Goal: Information Seeking & Learning: Learn about a topic

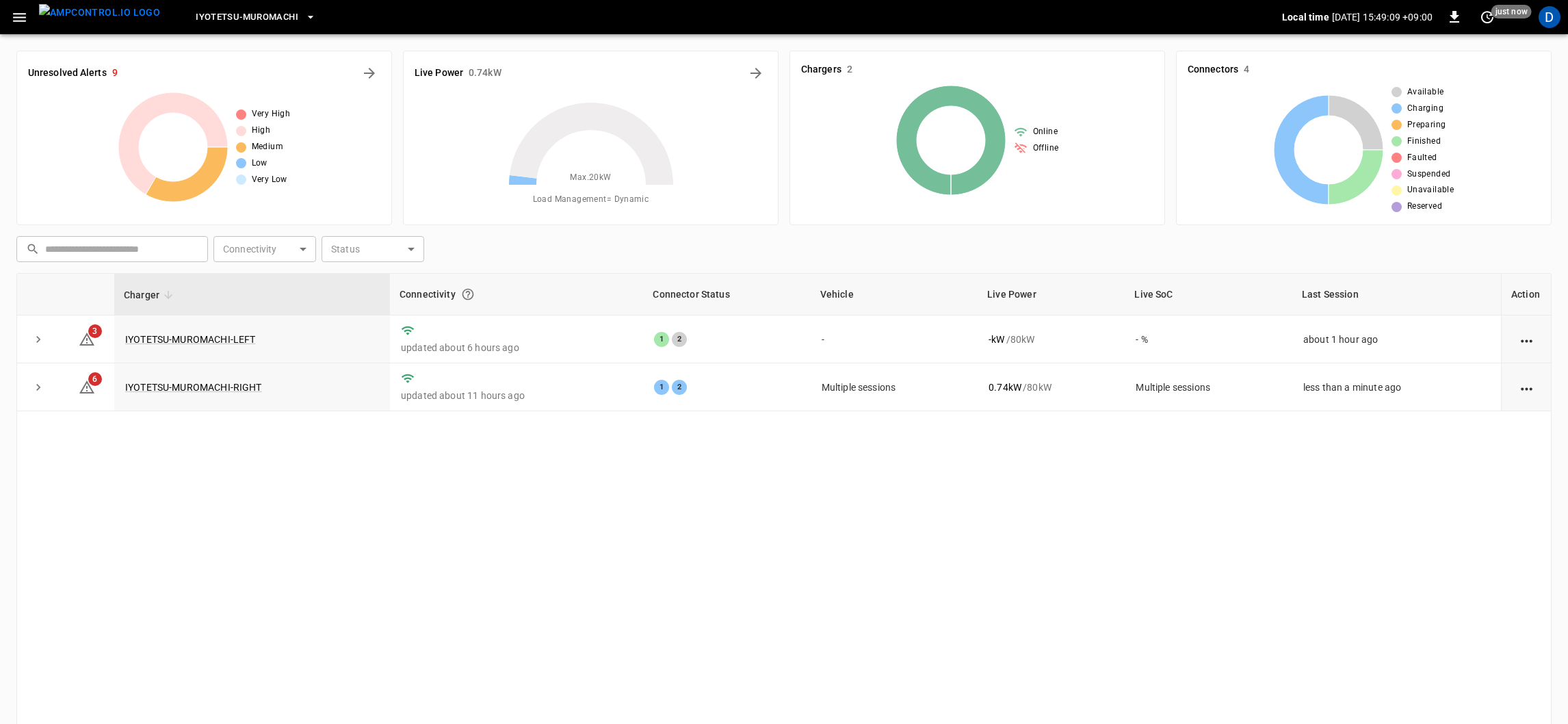
click at [19, 17] on icon "button" at bounding box center [19, 17] width 13 height 9
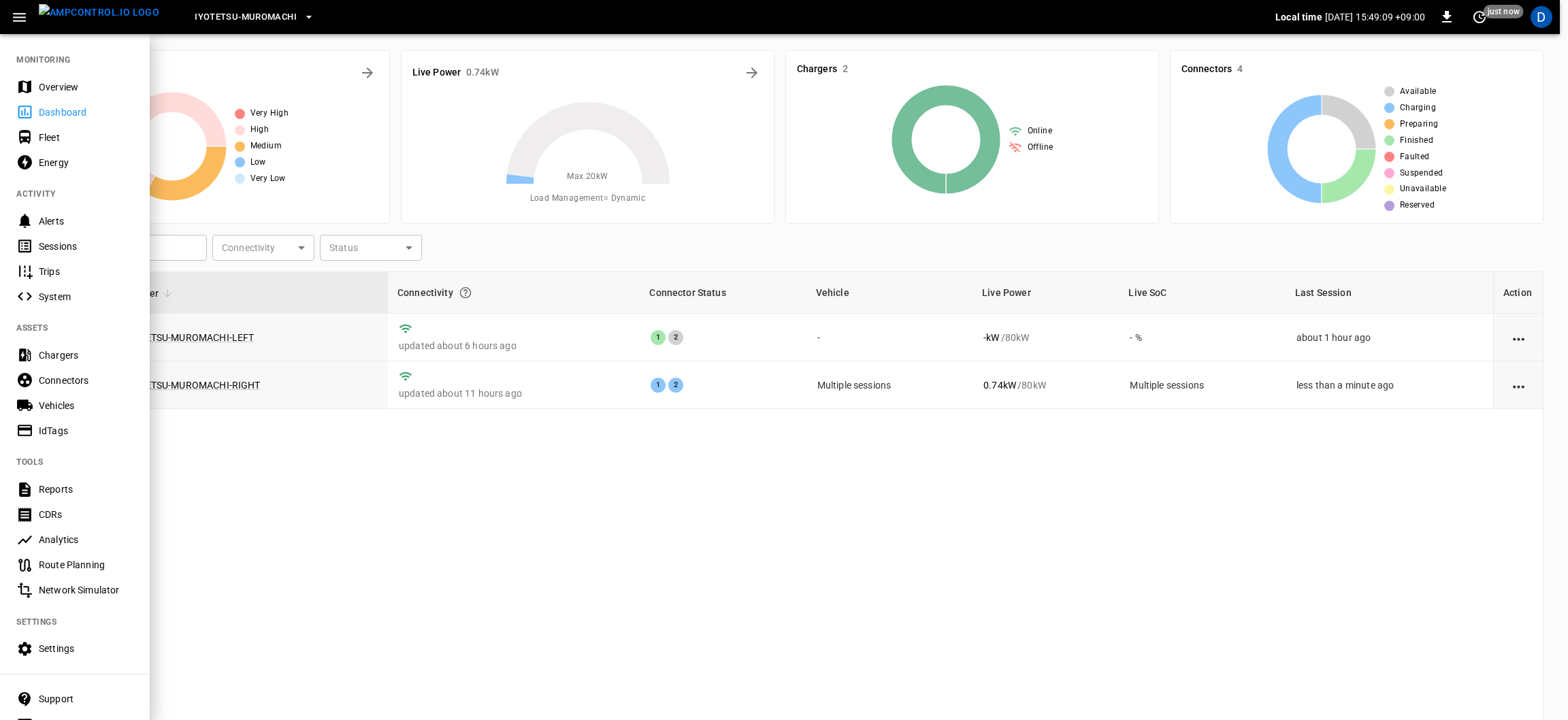
click at [19, 23] on icon "button" at bounding box center [20, 17] width 17 height 17
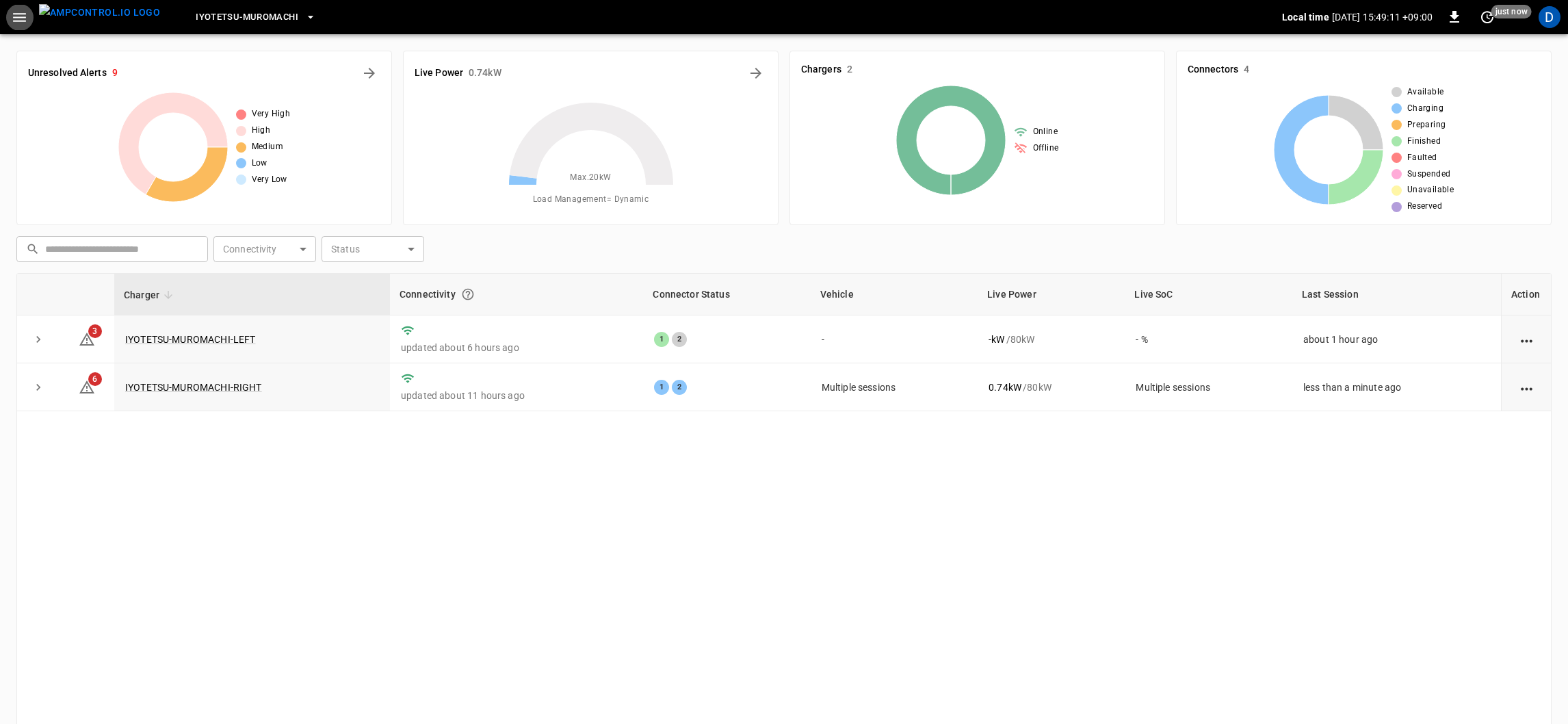
click at [22, 17] on icon "button" at bounding box center [19, 17] width 13 height 9
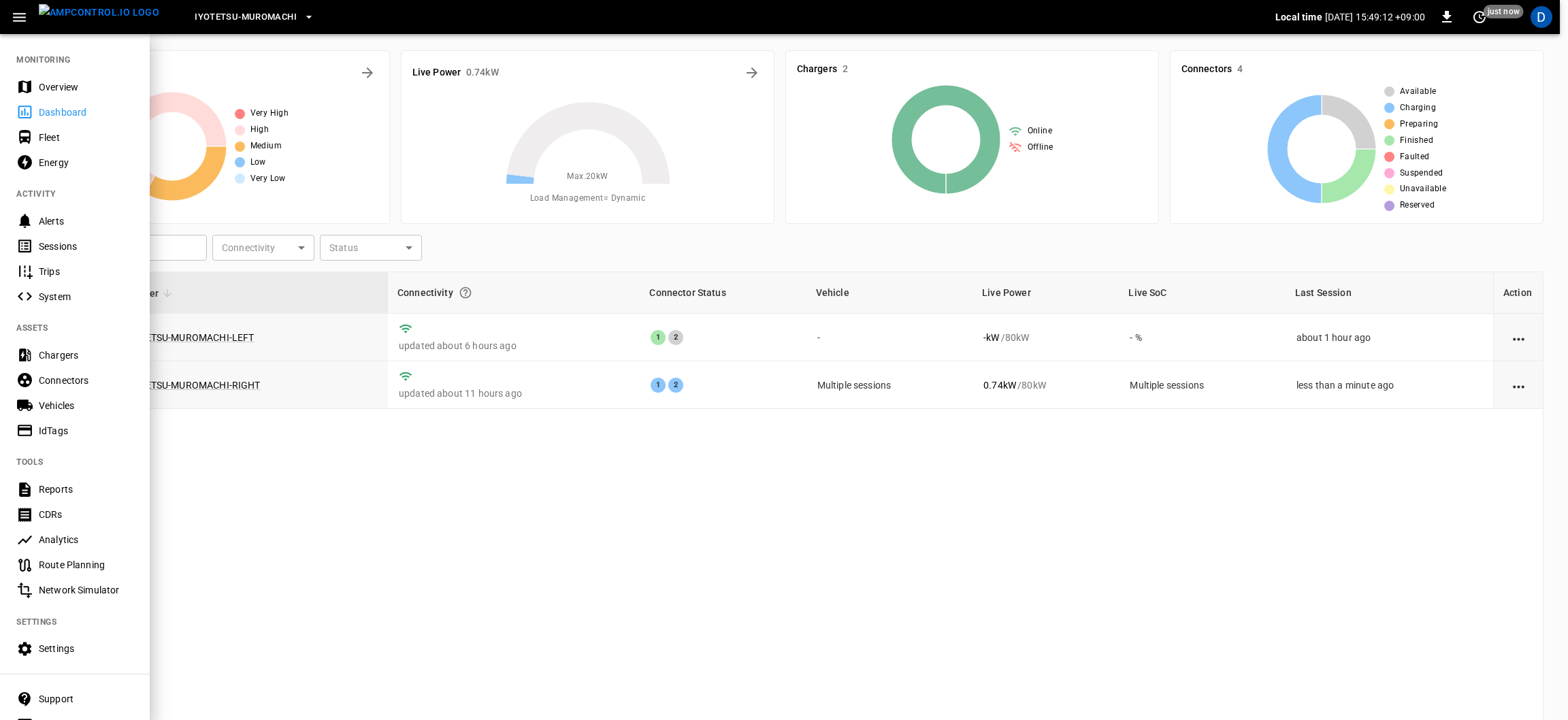
click at [80, 83] on div "Overview" at bounding box center [86, 87] width 94 height 14
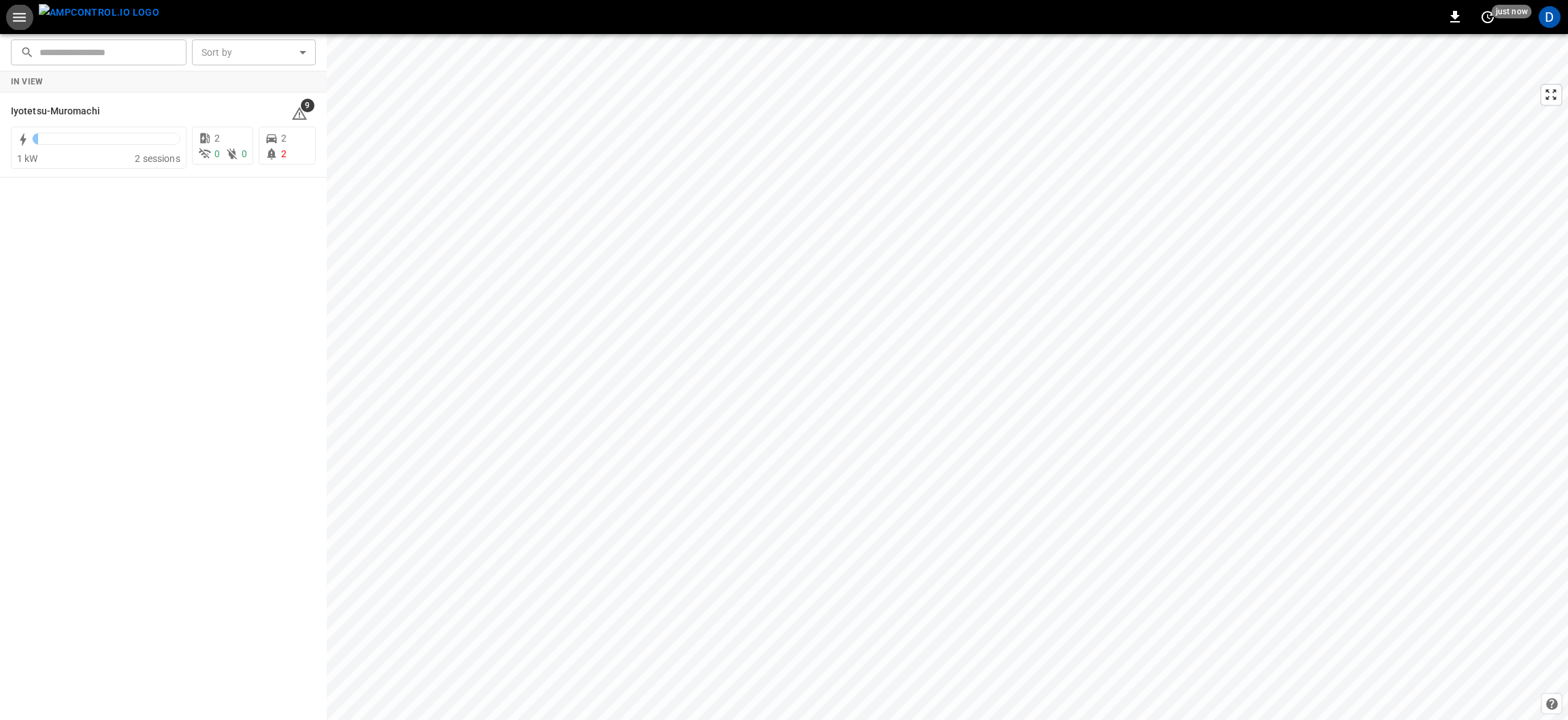
click at [110, 151] on div "1 kW" at bounding box center [76, 158] width 117 height 14
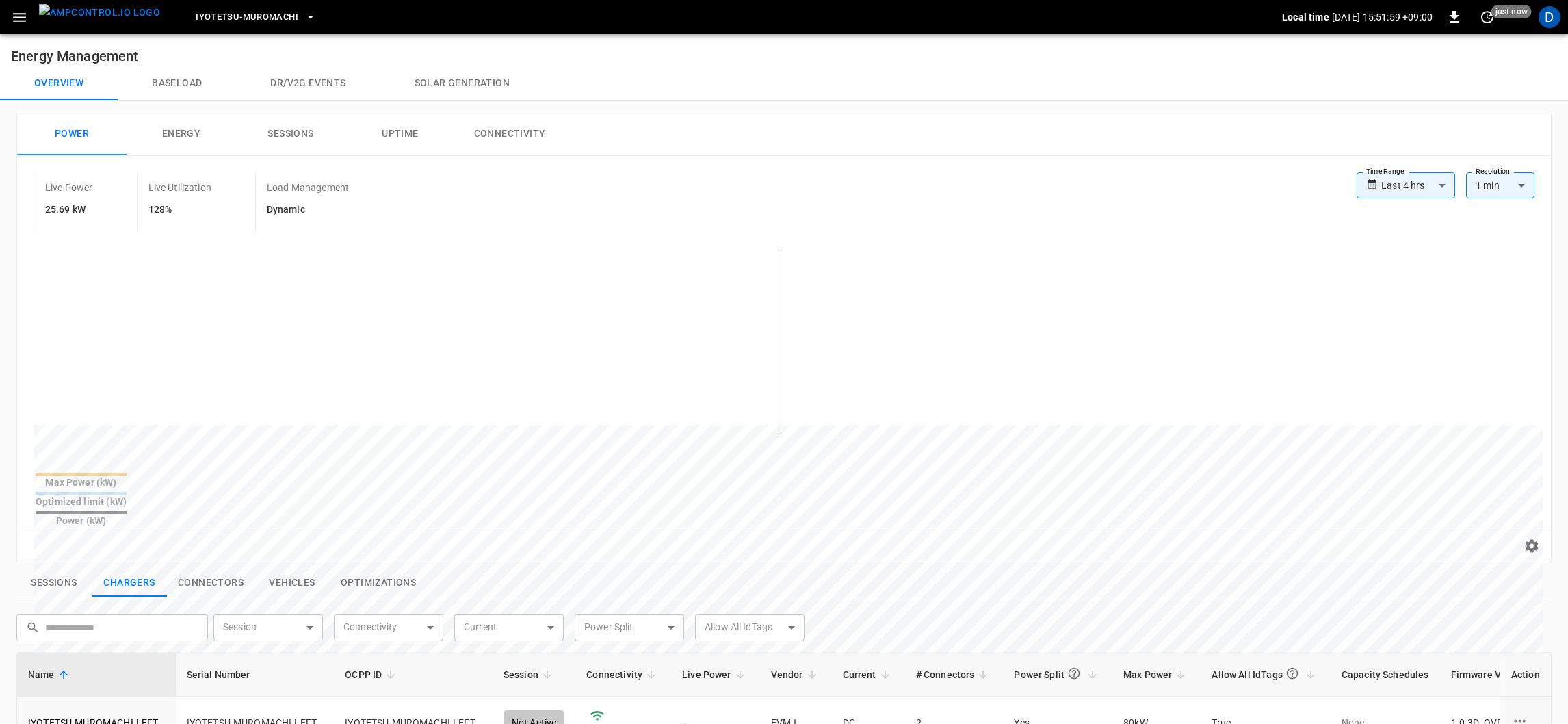
click at [199, 568] on button "Connectors" at bounding box center [211, 583] width 87 height 29
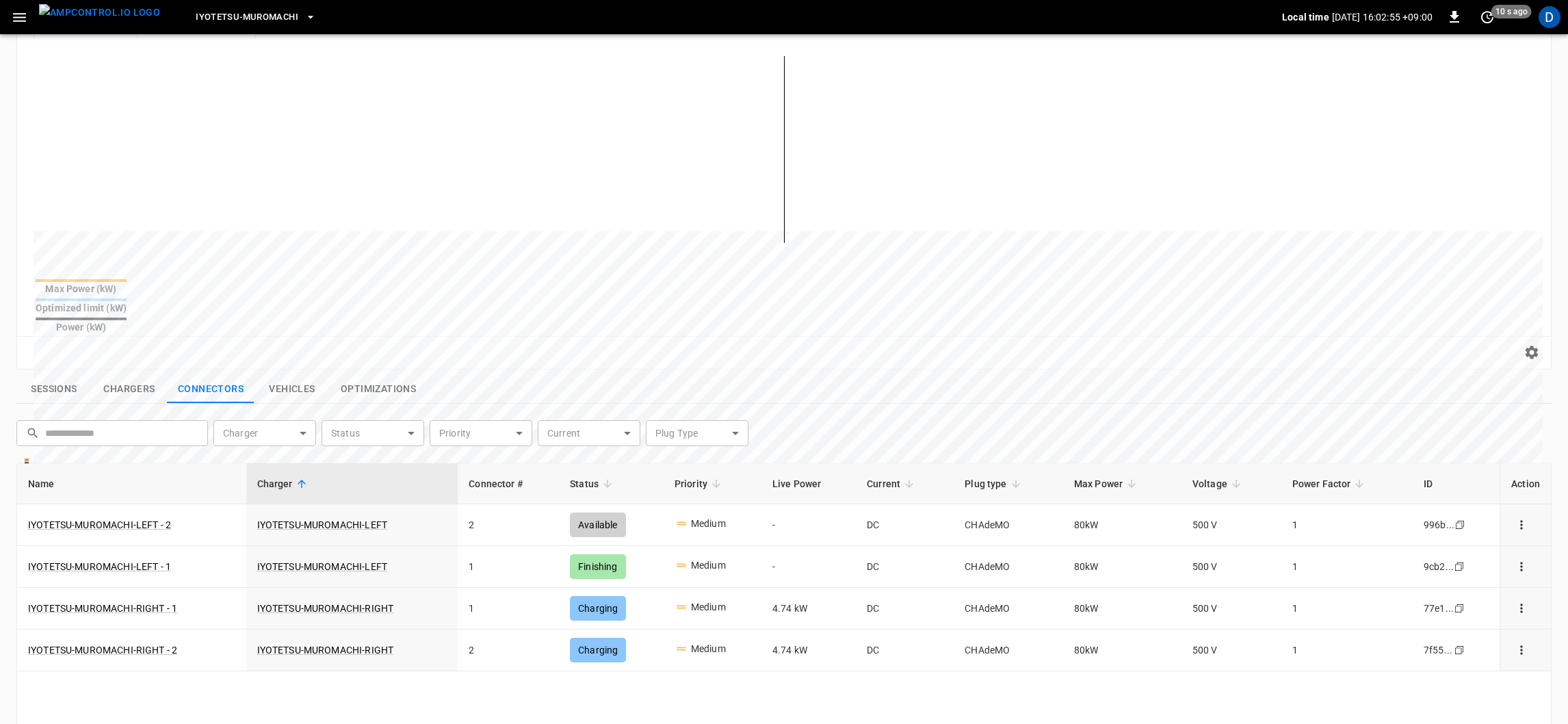
scroll to position [197, 0]
click at [114, 371] on button "Chargers" at bounding box center [129, 386] width 75 height 29
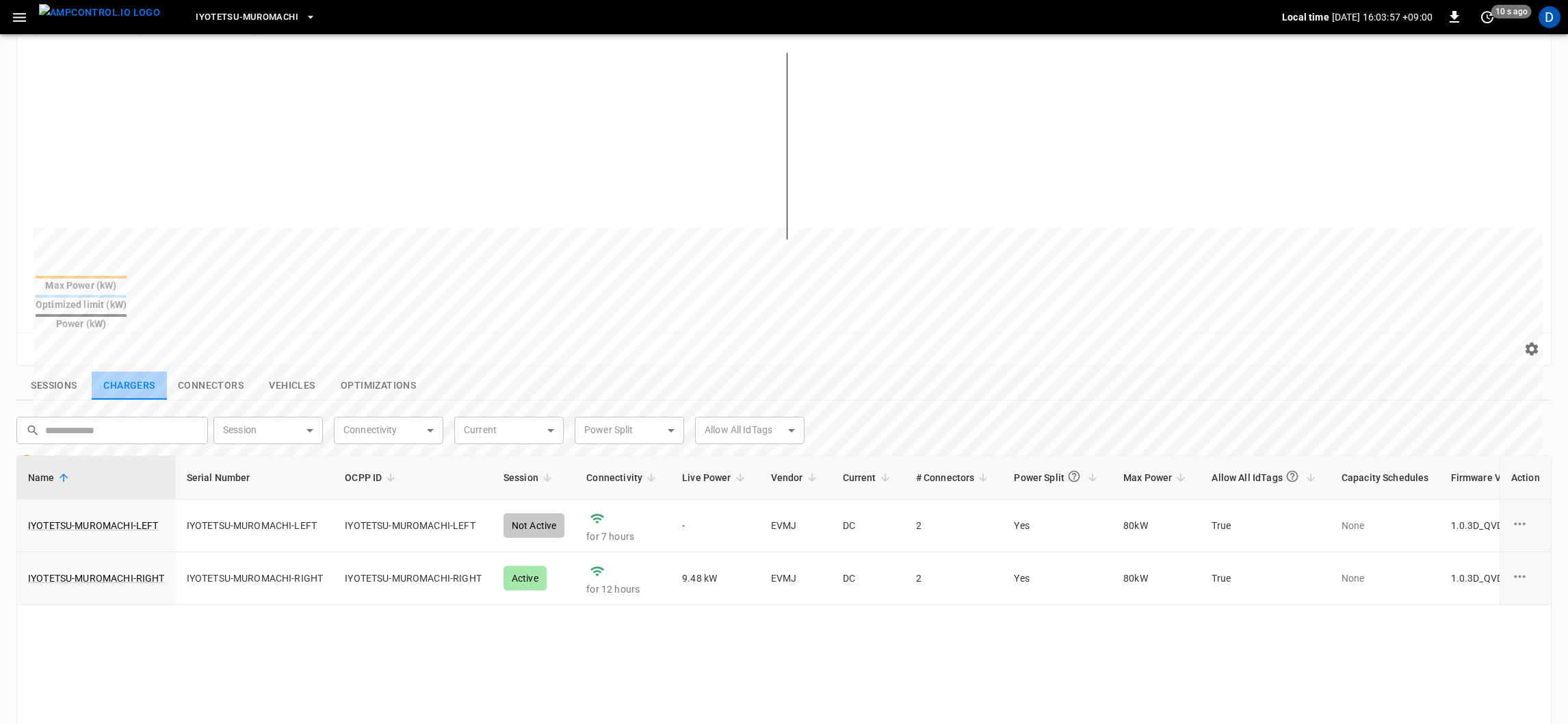
click at [122, 371] on button "Chargers" at bounding box center [129, 386] width 75 height 29
click at [193, 371] on button "Connectors" at bounding box center [211, 386] width 87 height 29
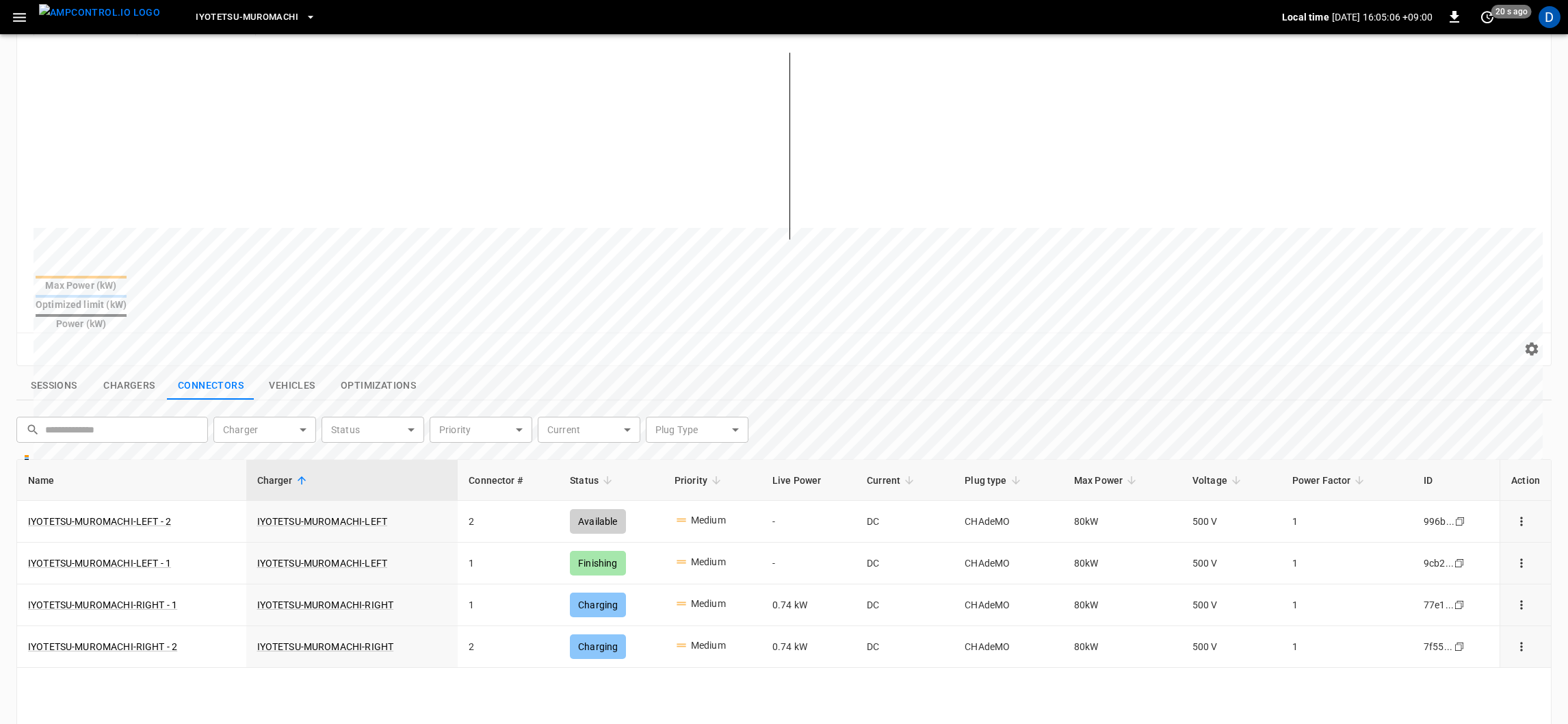
click at [296, 366] on div "Sessions Chargers Connectors Vehicles Optimizations ​ ​ Charger ​ Charger Statu…" at bounding box center [781, 685] width 1541 height 637
click at [298, 371] on button "Vehicles" at bounding box center [292, 386] width 75 height 29
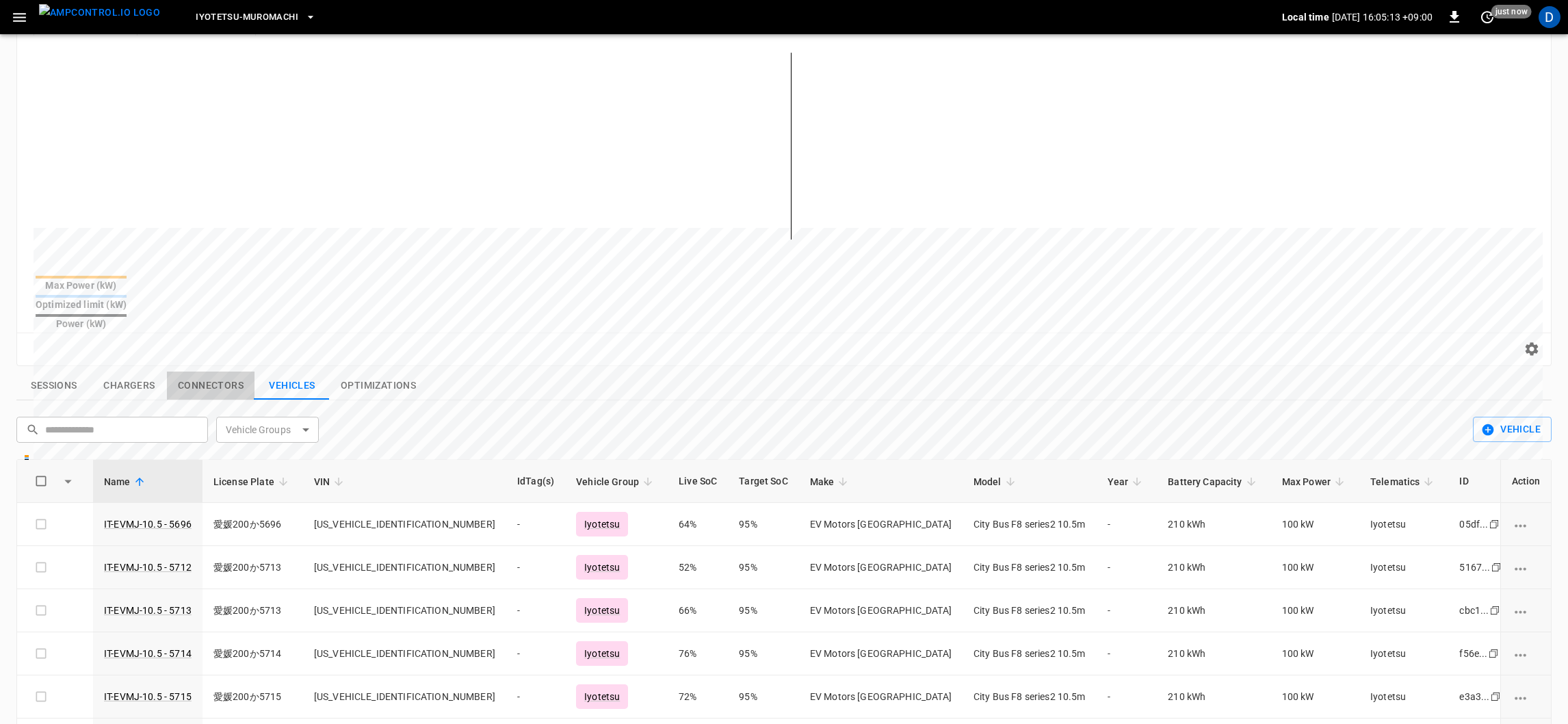
click at [213, 371] on button "Connectors" at bounding box center [211, 386] width 87 height 29
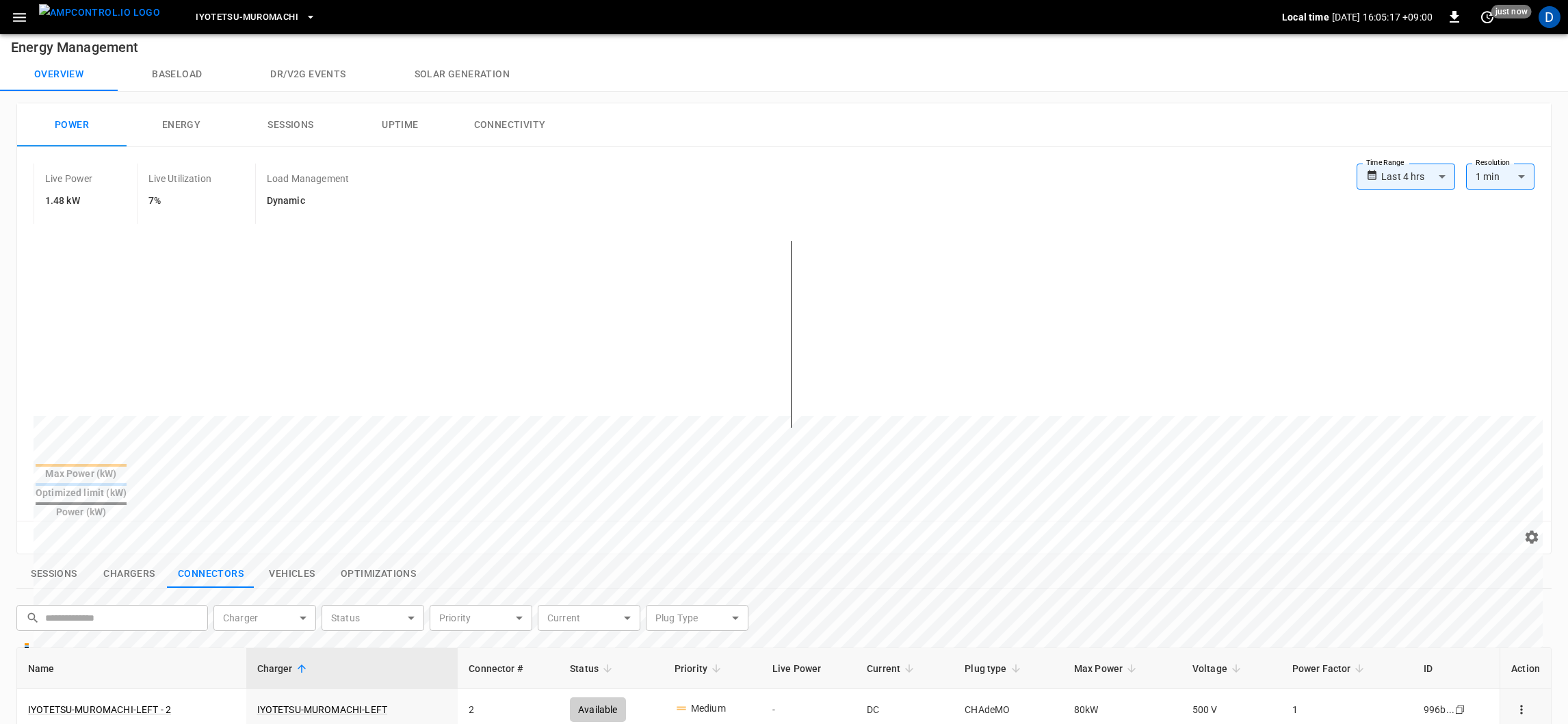
scroll to position [0, 0]
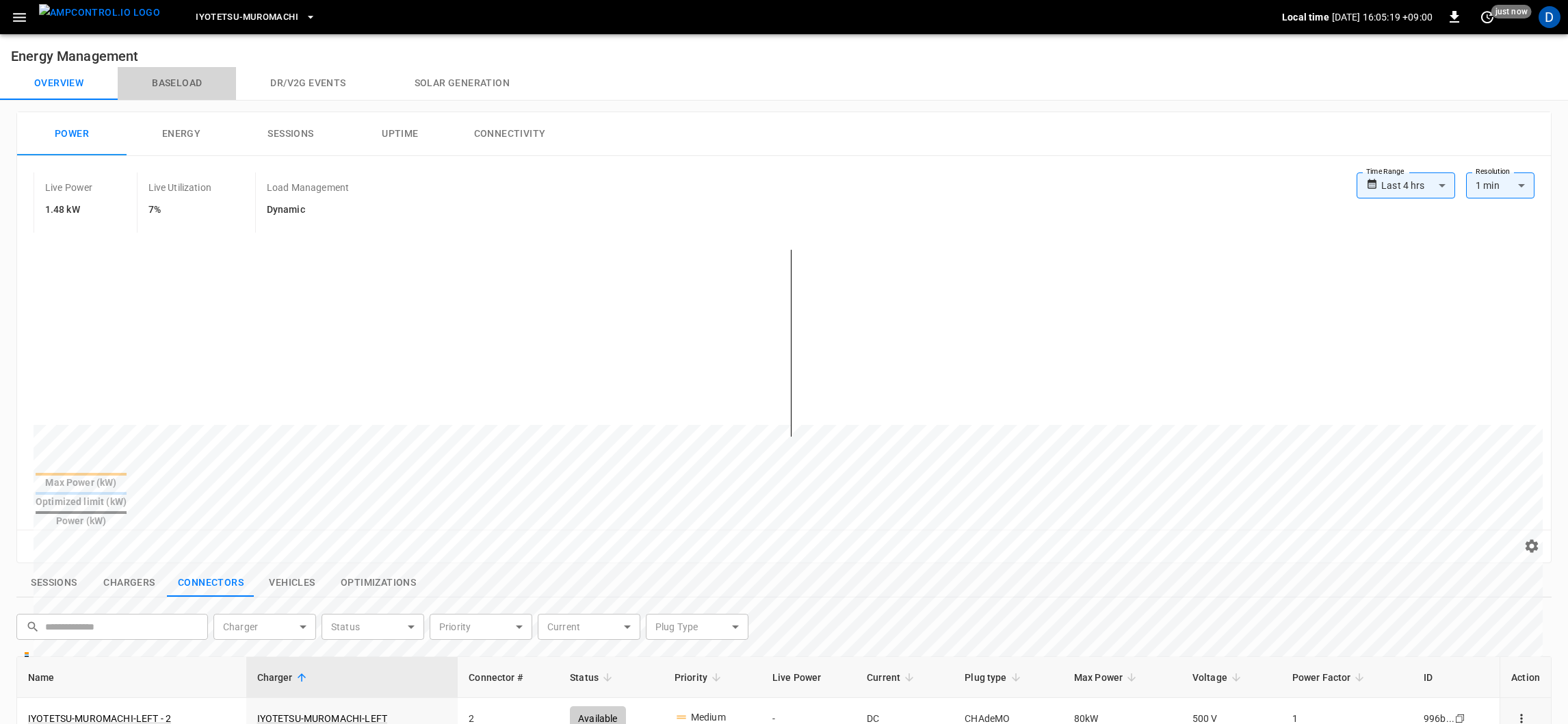
click at [169, 84] on button "Baseload" at bounding box center [176, 83] width 118 height 33
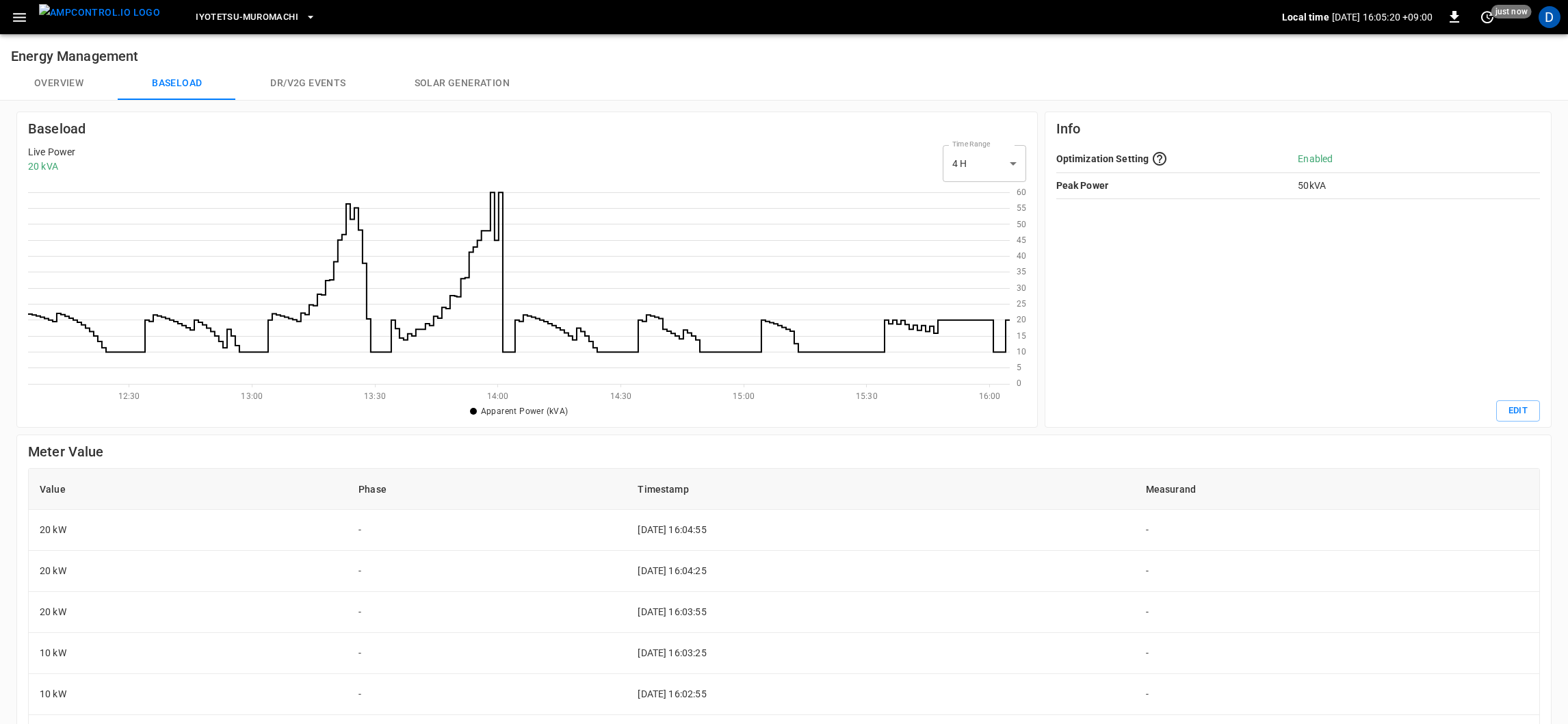
scroll to position [189, 973]
click at [40, 92] on button "Overview" at bounding box center [58, 83] width 117 height 33
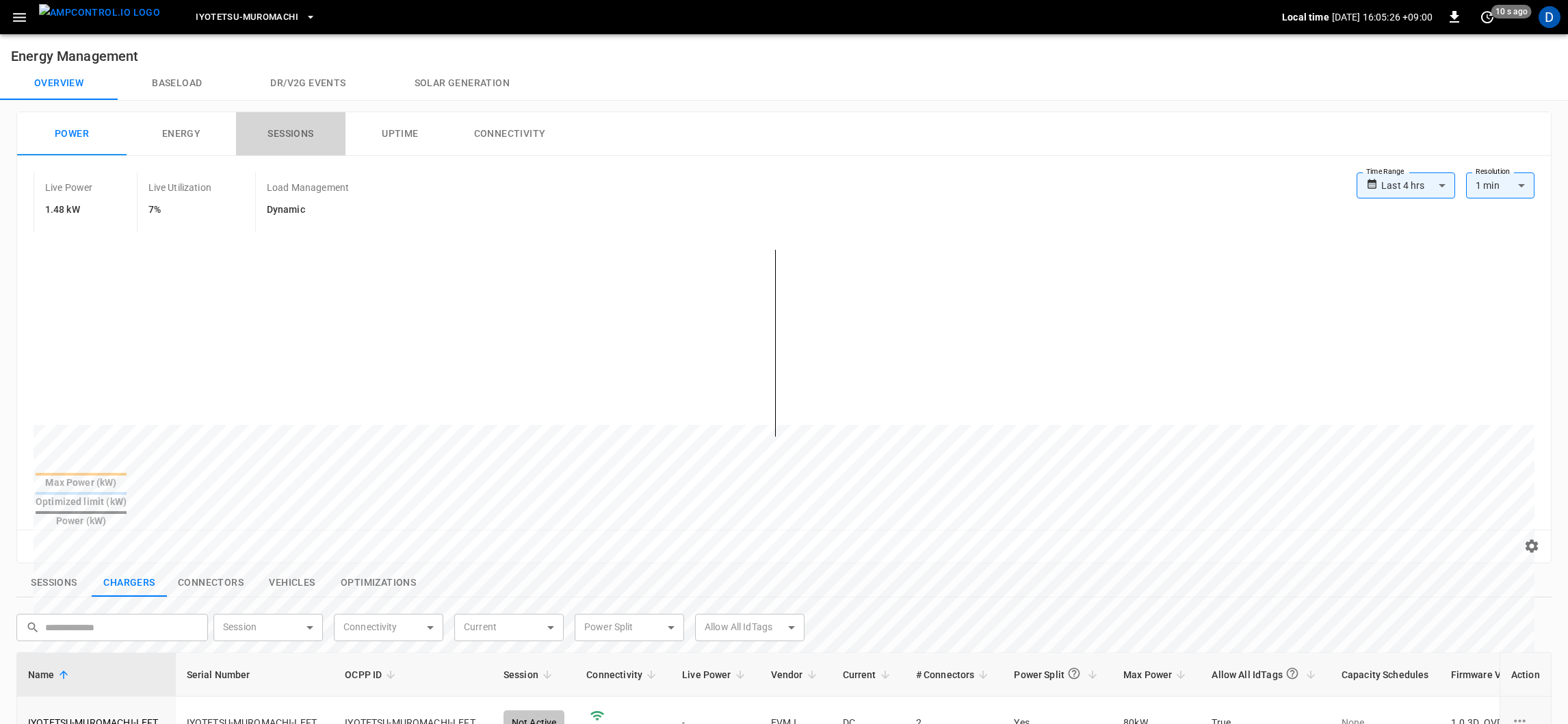
click at [336, 122] on button "Sessions" at bounding box center [291, 134] width 110 height 44
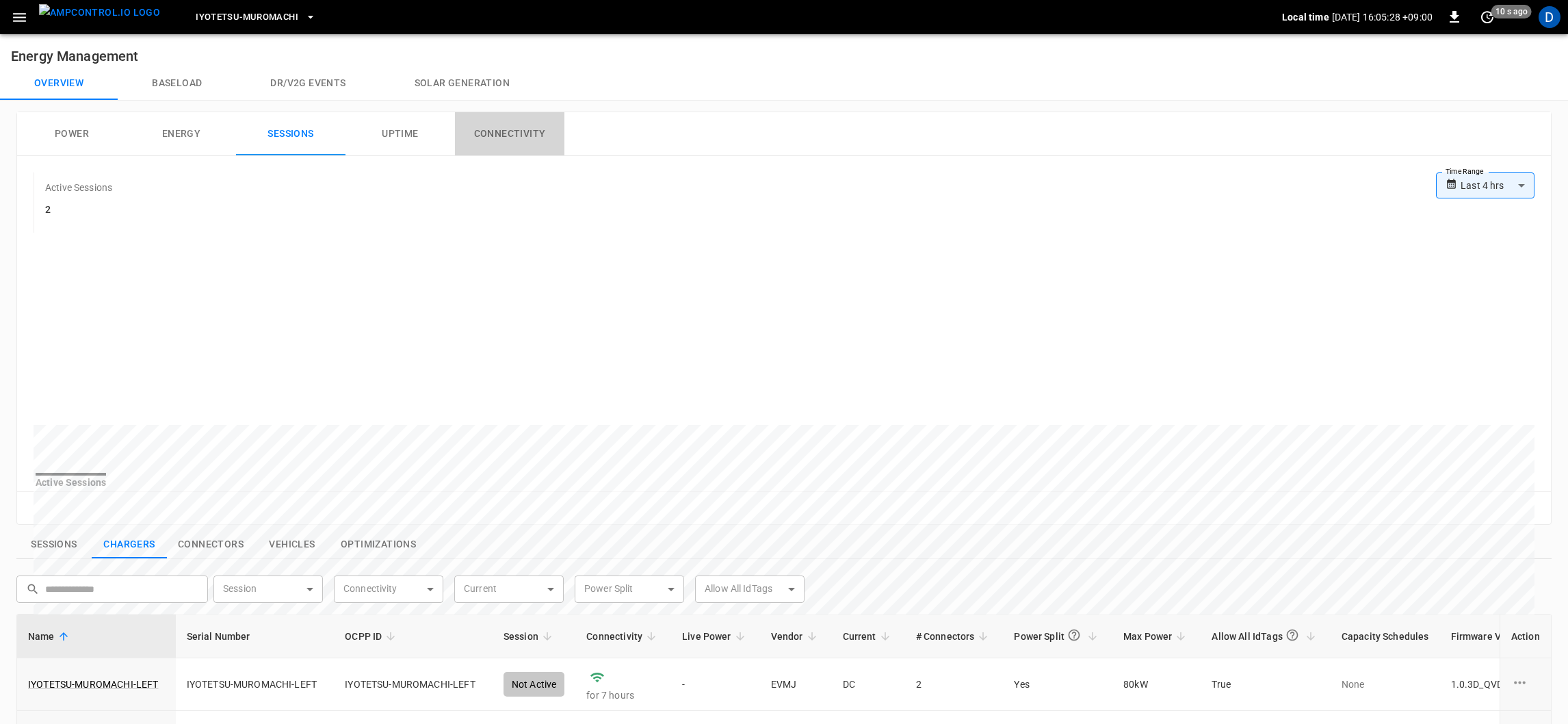
click at [516, 130] on button "Connectivity" at bounding box center [510, 134] width 110 height 44
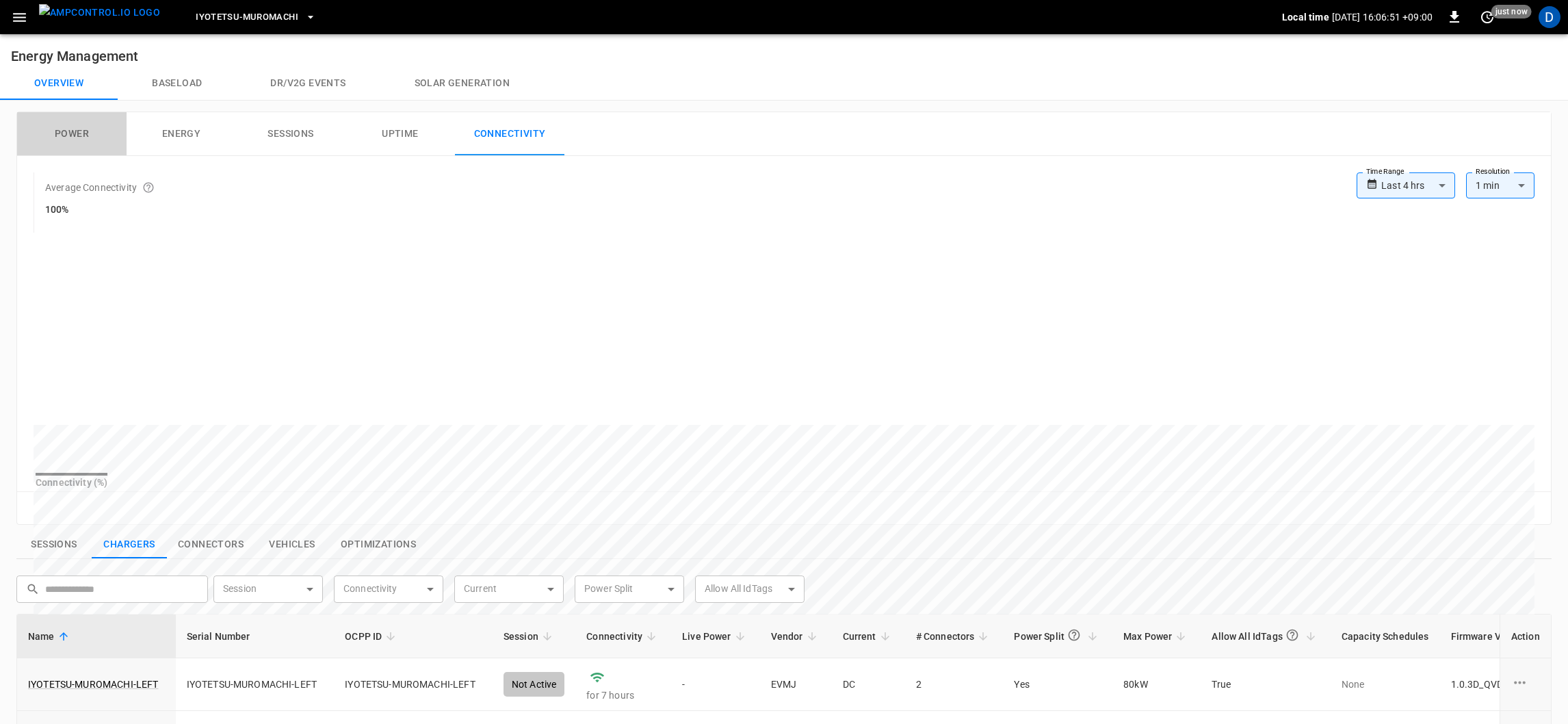
click at [95, 137] on button "Power" at bounding box center [72, 134] width 110 height 44
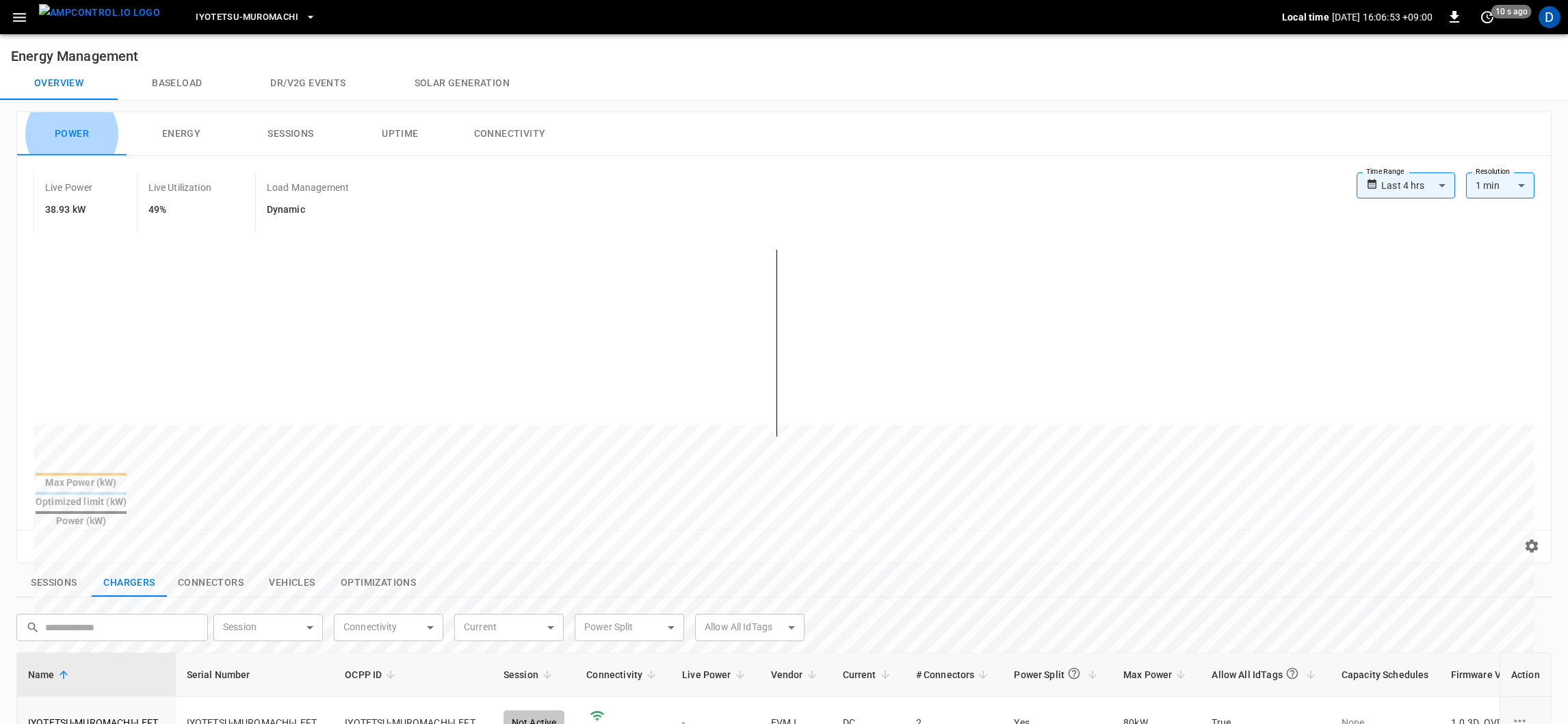
click at [95, 137] on button "Power" at bounding box center [72, 134] width 110 height 44
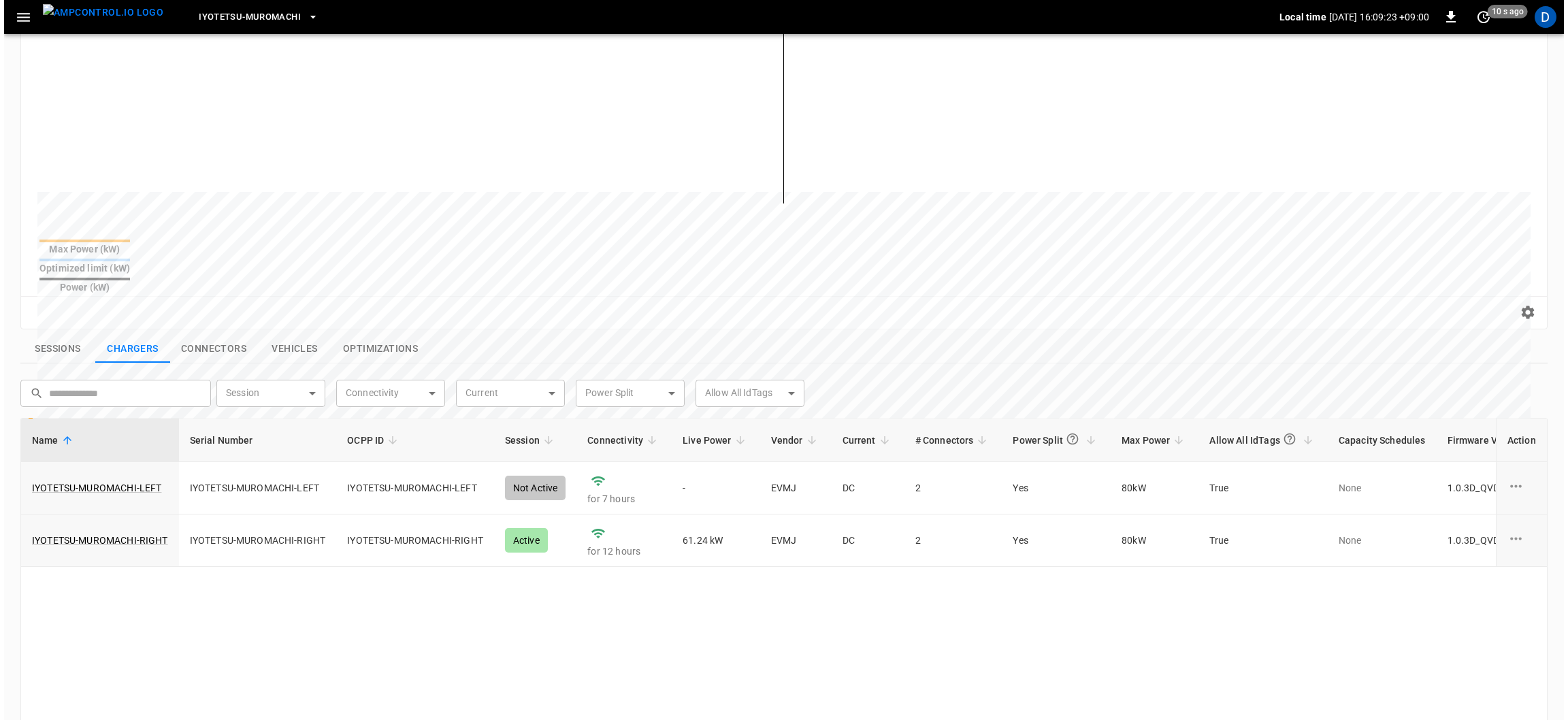
scroll to position [231, 0]
click at [295, 334] on button "Vehicles" at bounding box center [290, 348] width 75 height 29
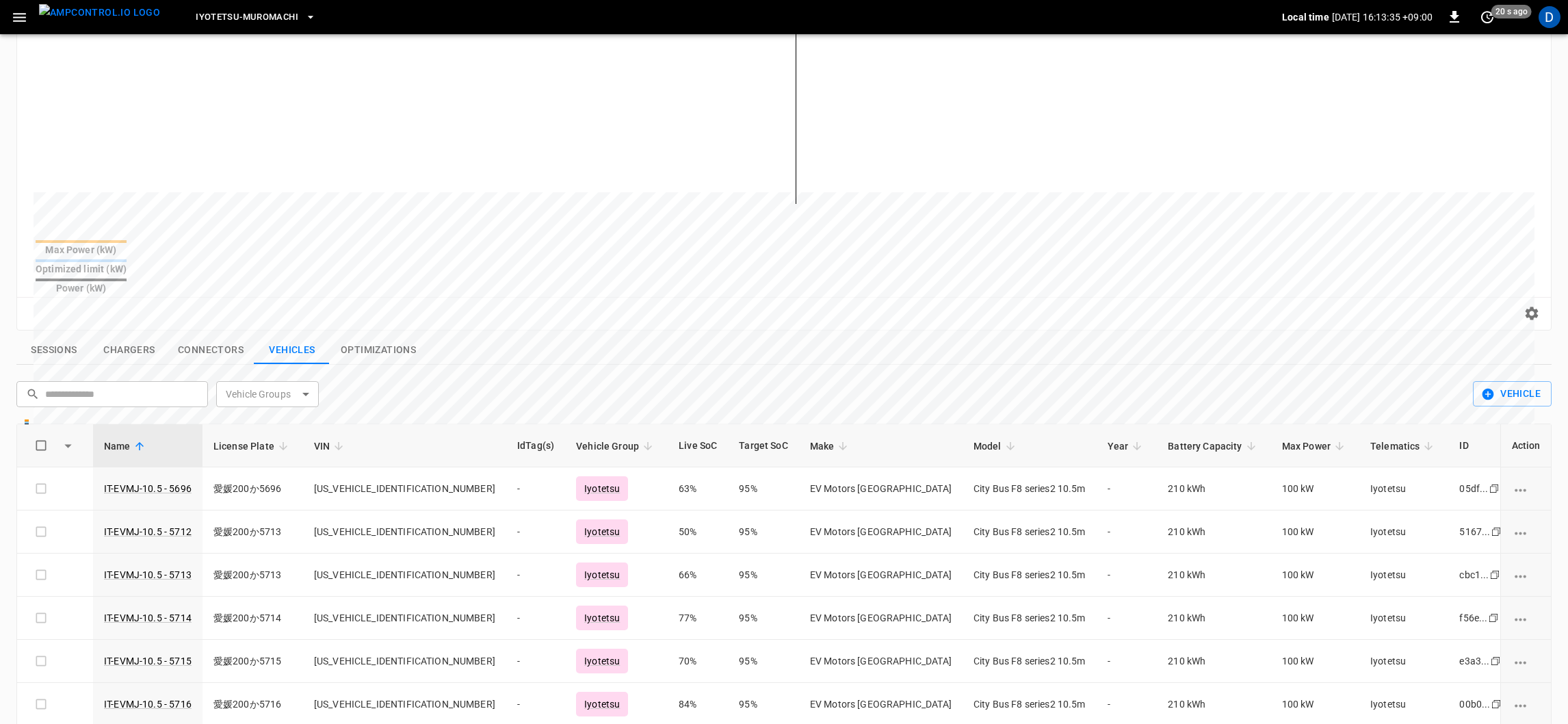
drag, startPoint x: 607, startPoint y: 378, endPoint x: 507, endPoint y: 332, distance: 110.1
click at [507, 335] on div "Sessions Chargers Connectors Vehicles Optimizations" at bounding box center [784, 350] width 1535 height 29
click at [18, 15] on icon "button" at bounding box center [20, 17] width 17 height 17
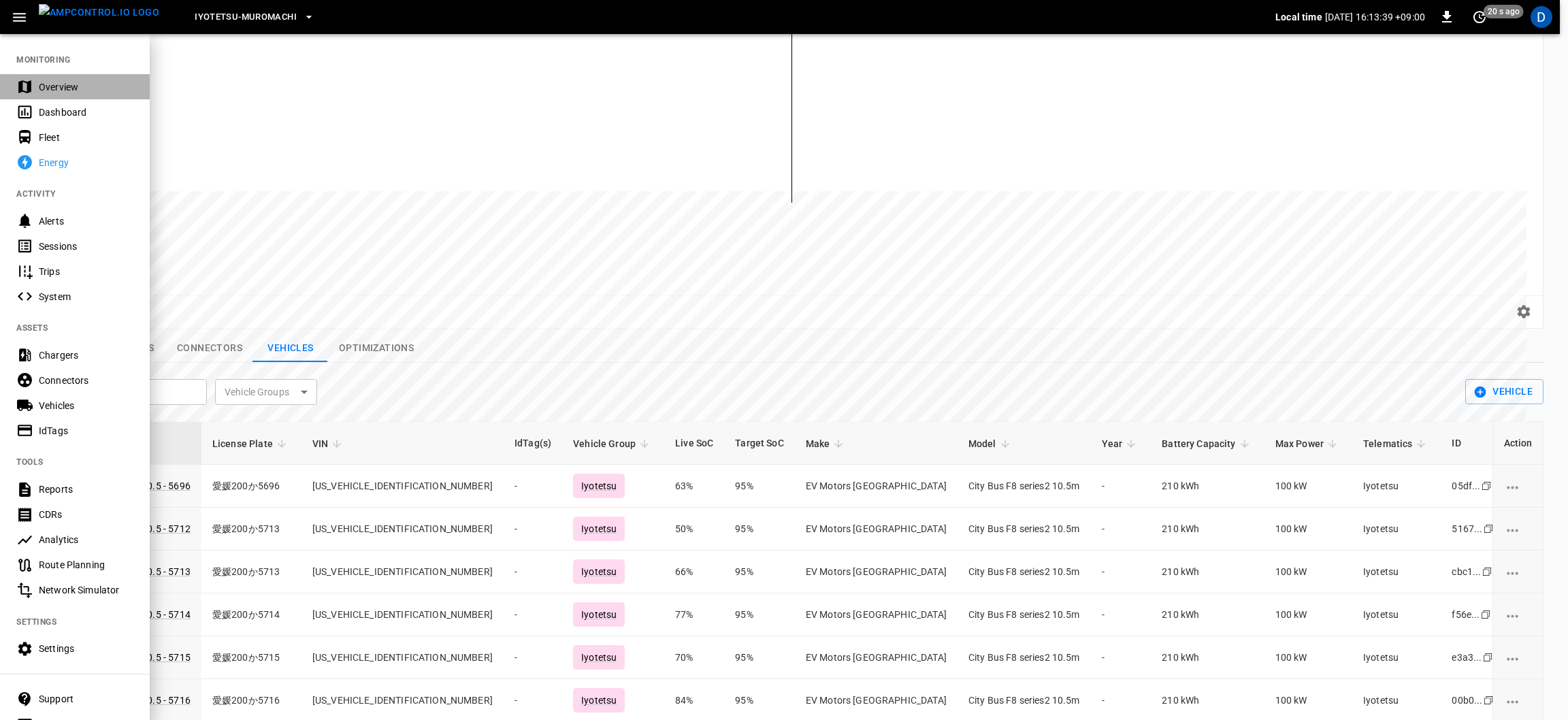
click at [50, 83] on div "Overview" at bounding box center [86, 87] width 94 height 14
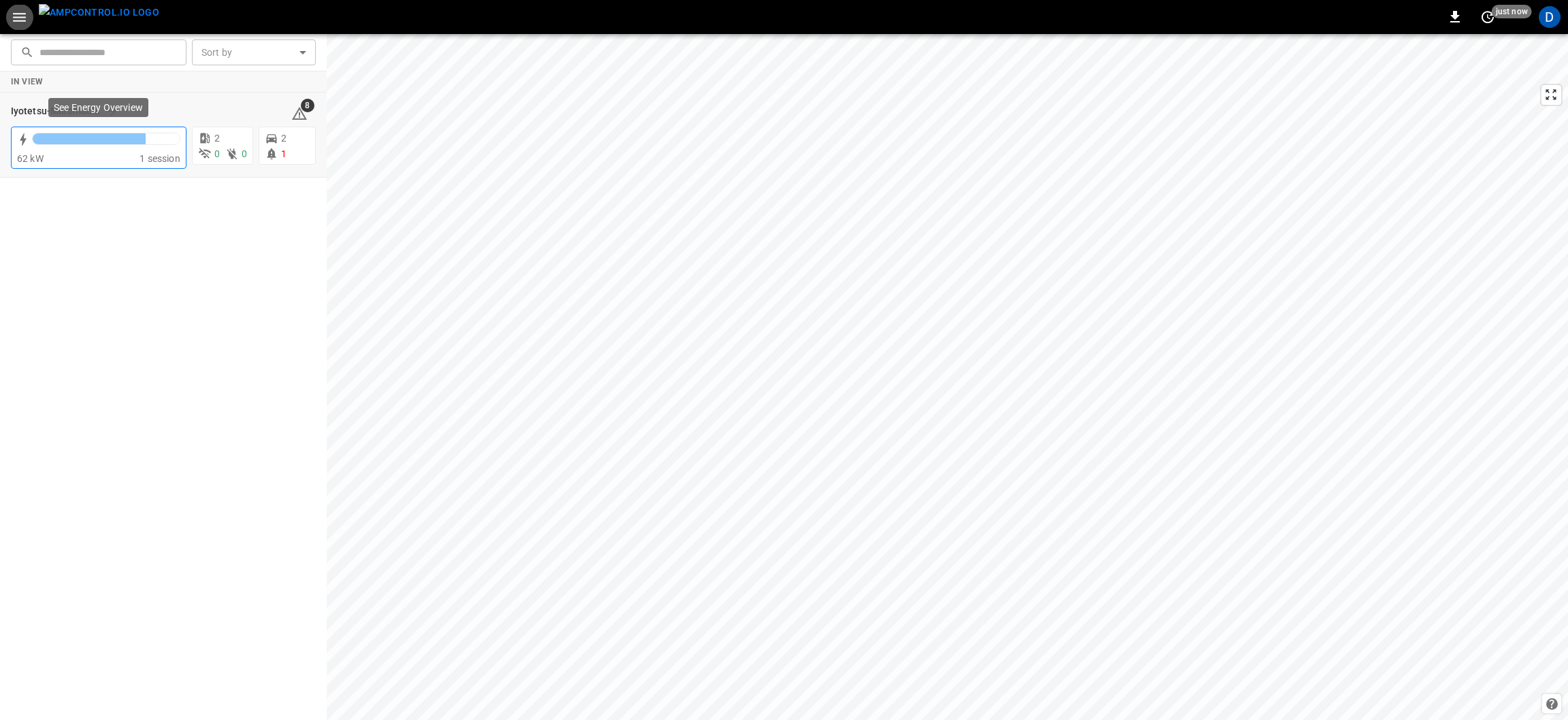
click at [87, 156] on div "62 kW" at bounding box center [78, 158] width 123 height 14
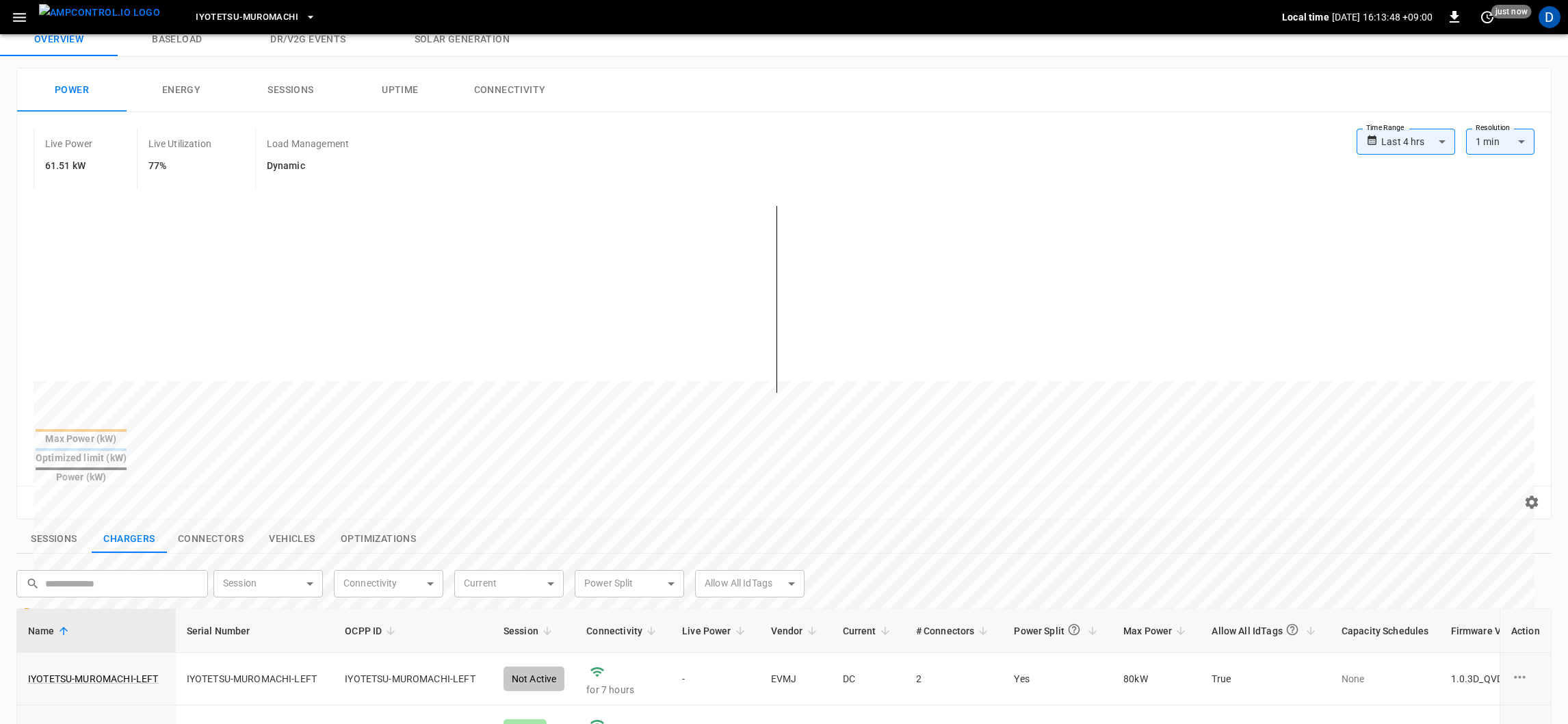
scroll to position [157, 0]
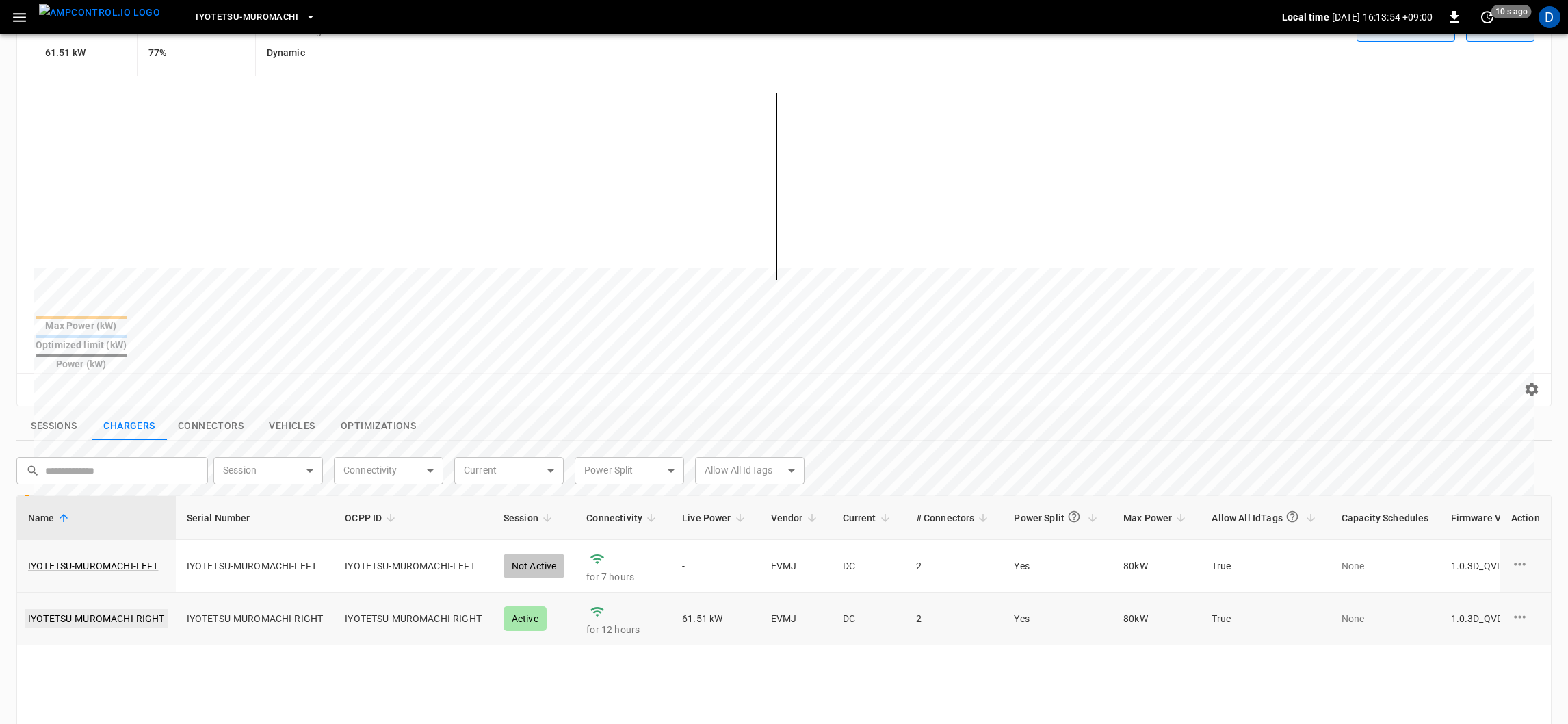
click at [113, 608] on link "IYOTETSU-MUROMACHI-RIGHT" at bounding box center [97, 618] width 142 height 19
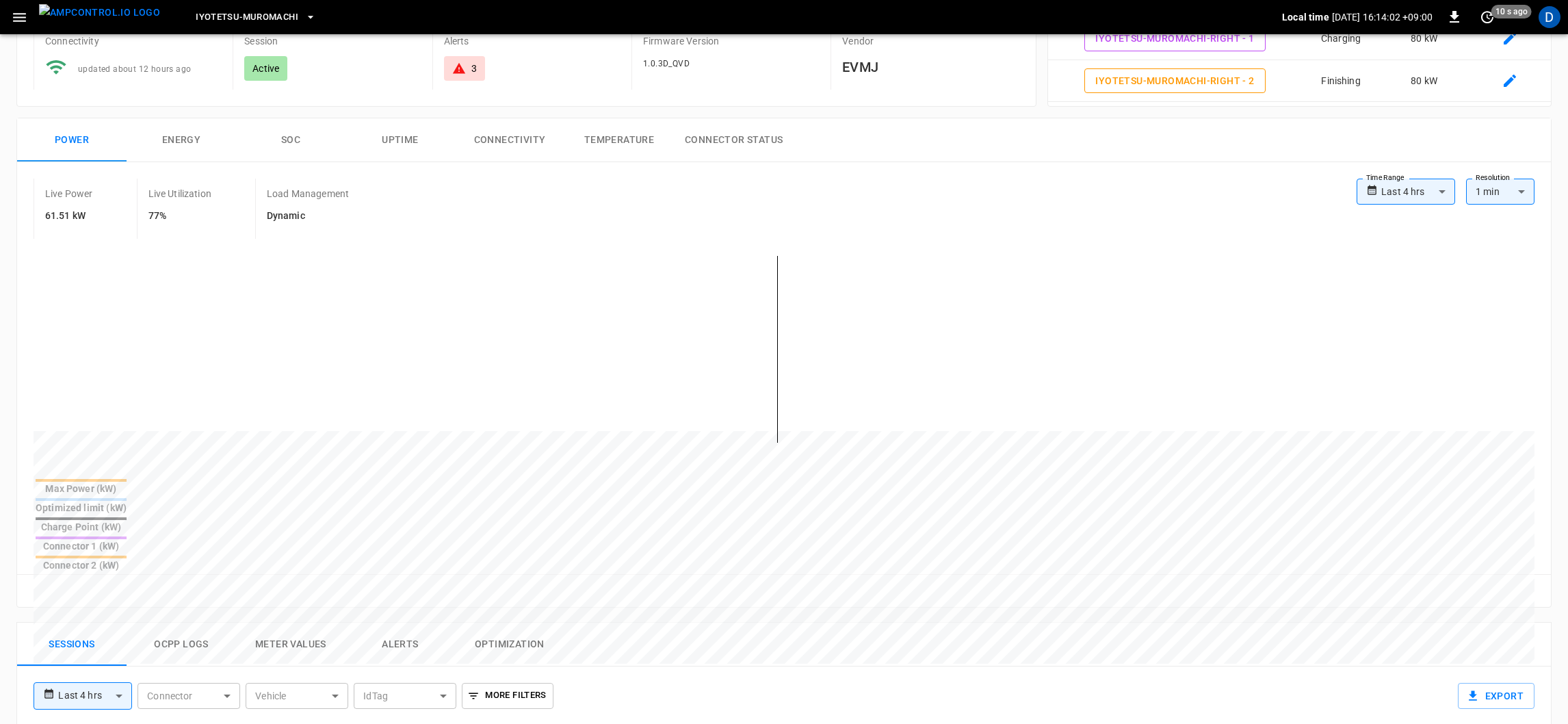
scroll to position [134, 0]
click at [299, 122] on button "SOC" at bounding box center [291, 135] width 110 height 44
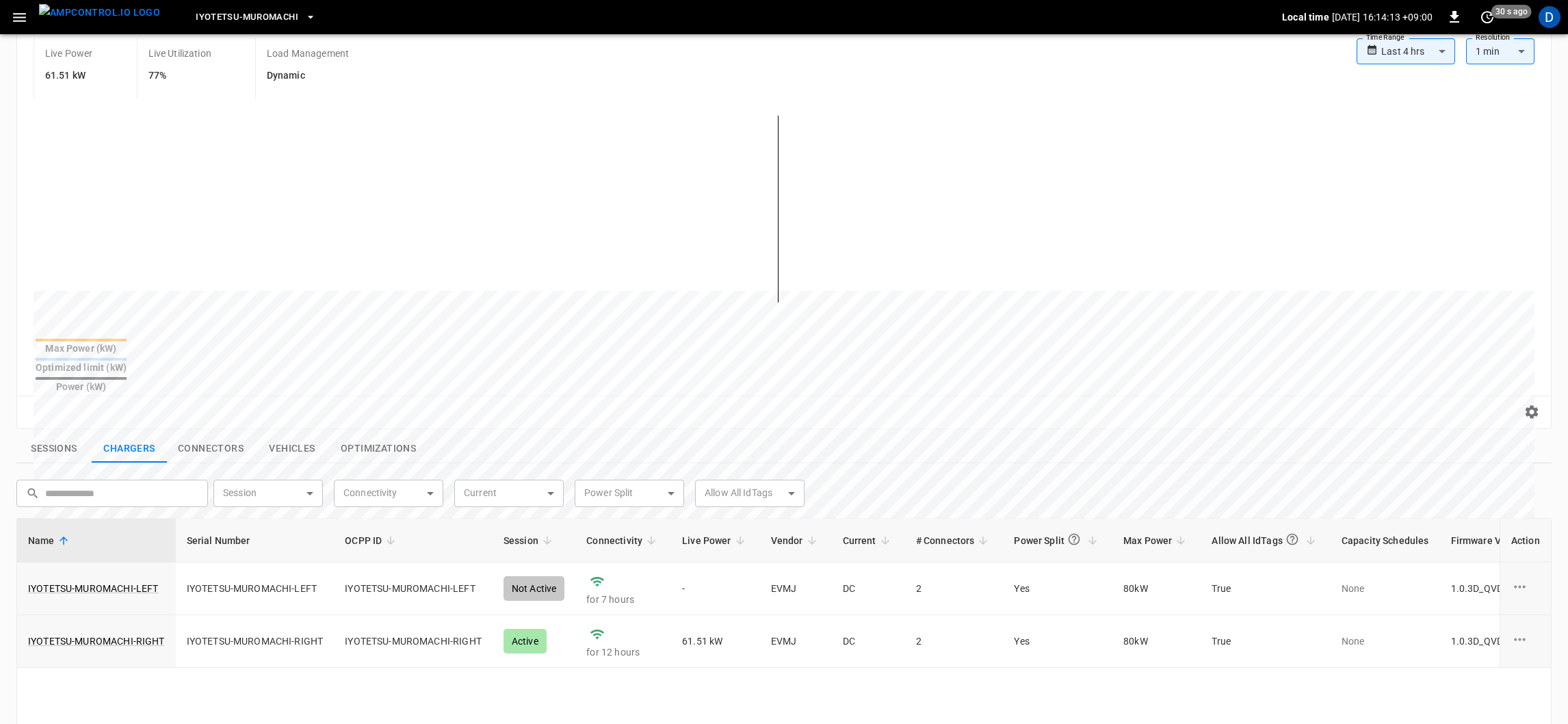
scroll to position [114, 0]
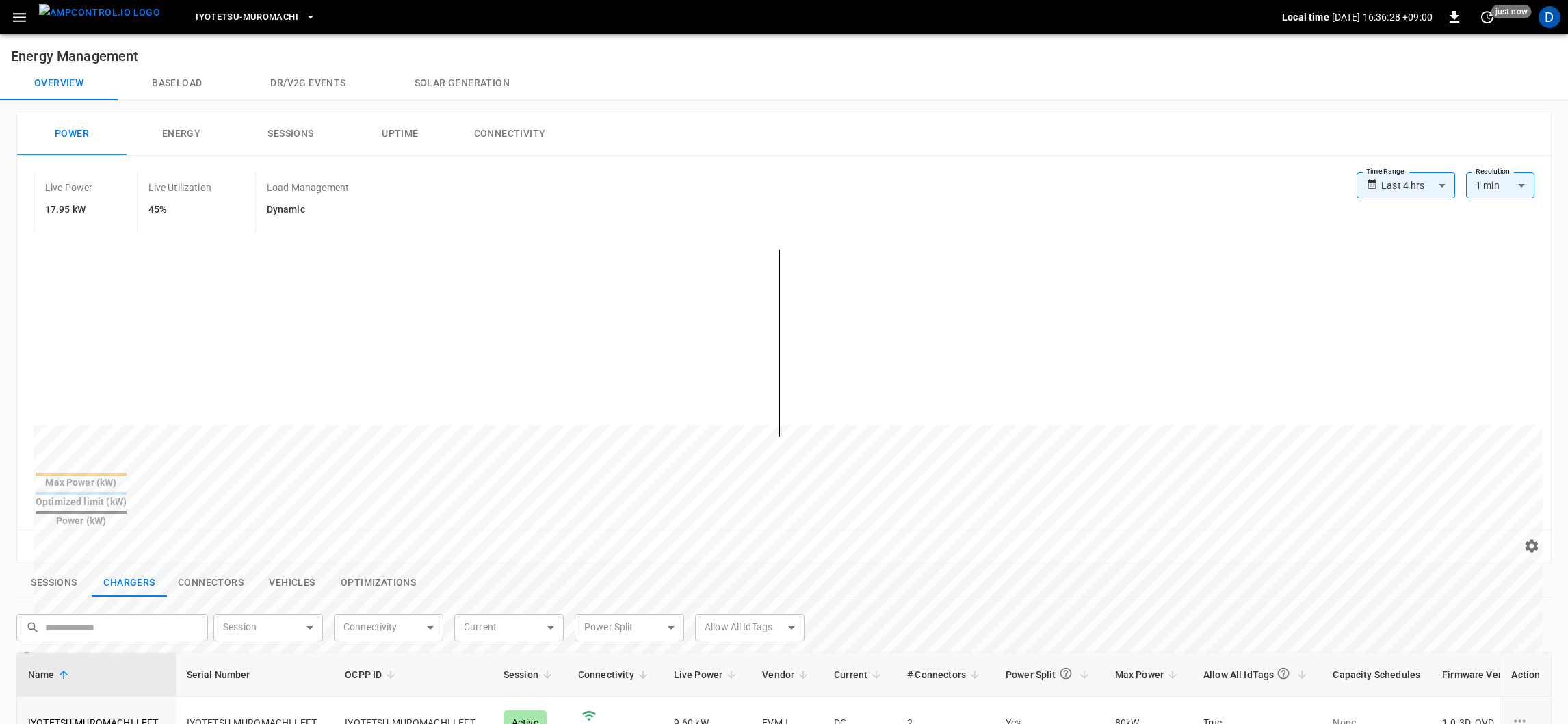
click at [7, 14] on button "button" at bounding box center [19, 18] width 28 height 26
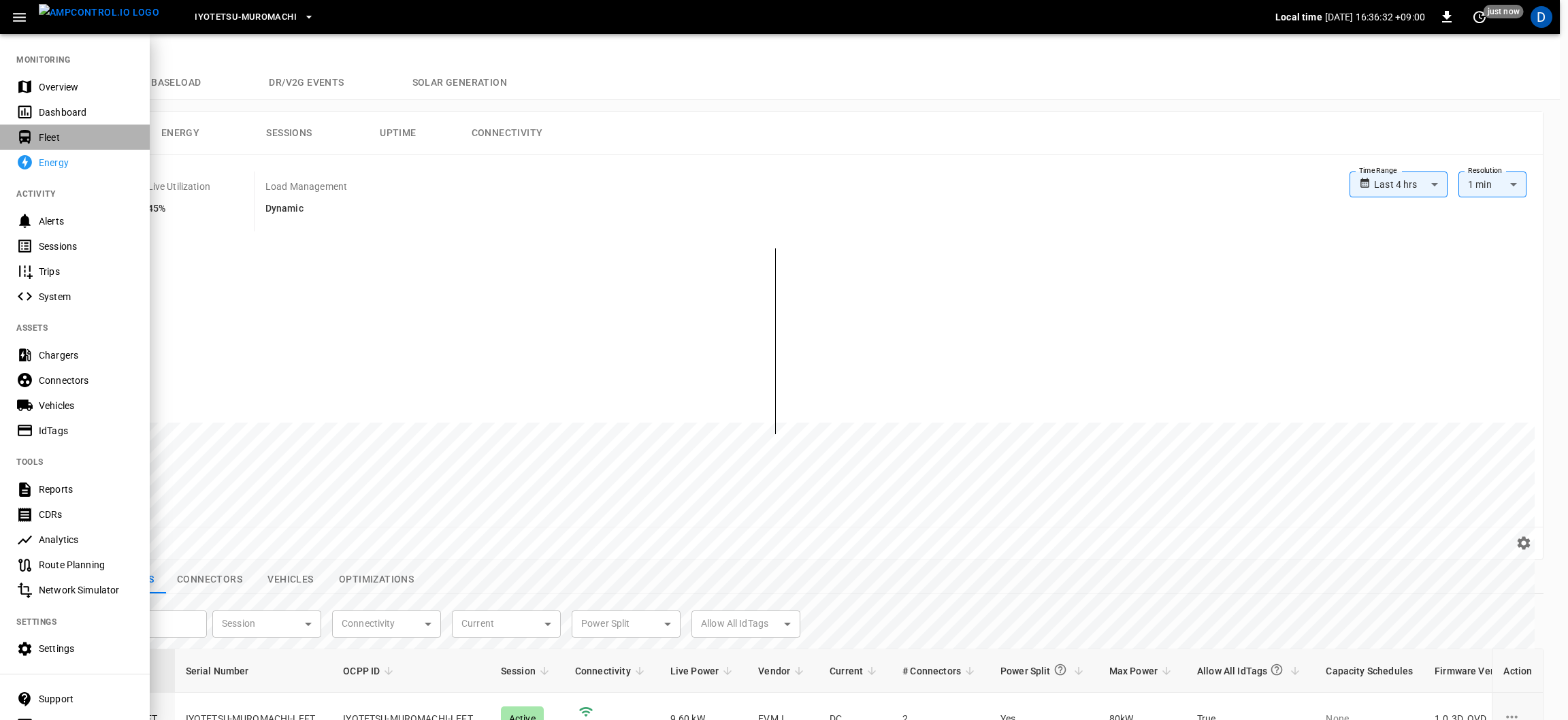
click at [60, 137] on div "Fleet" at bounding box center [86, 137] width 94 height 14
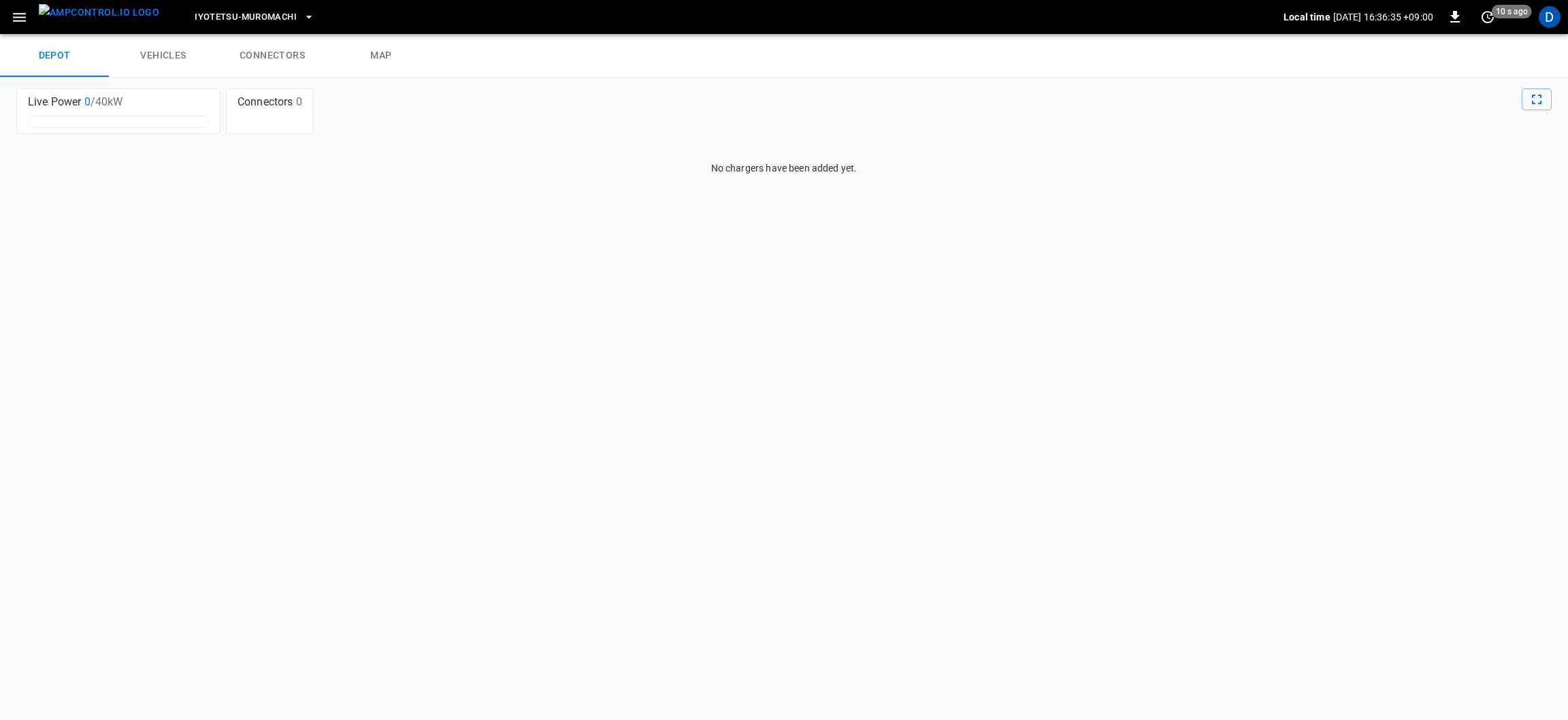
click at [21, 16] on icon "button" at bounding box center [19, 17] width 13 height 9
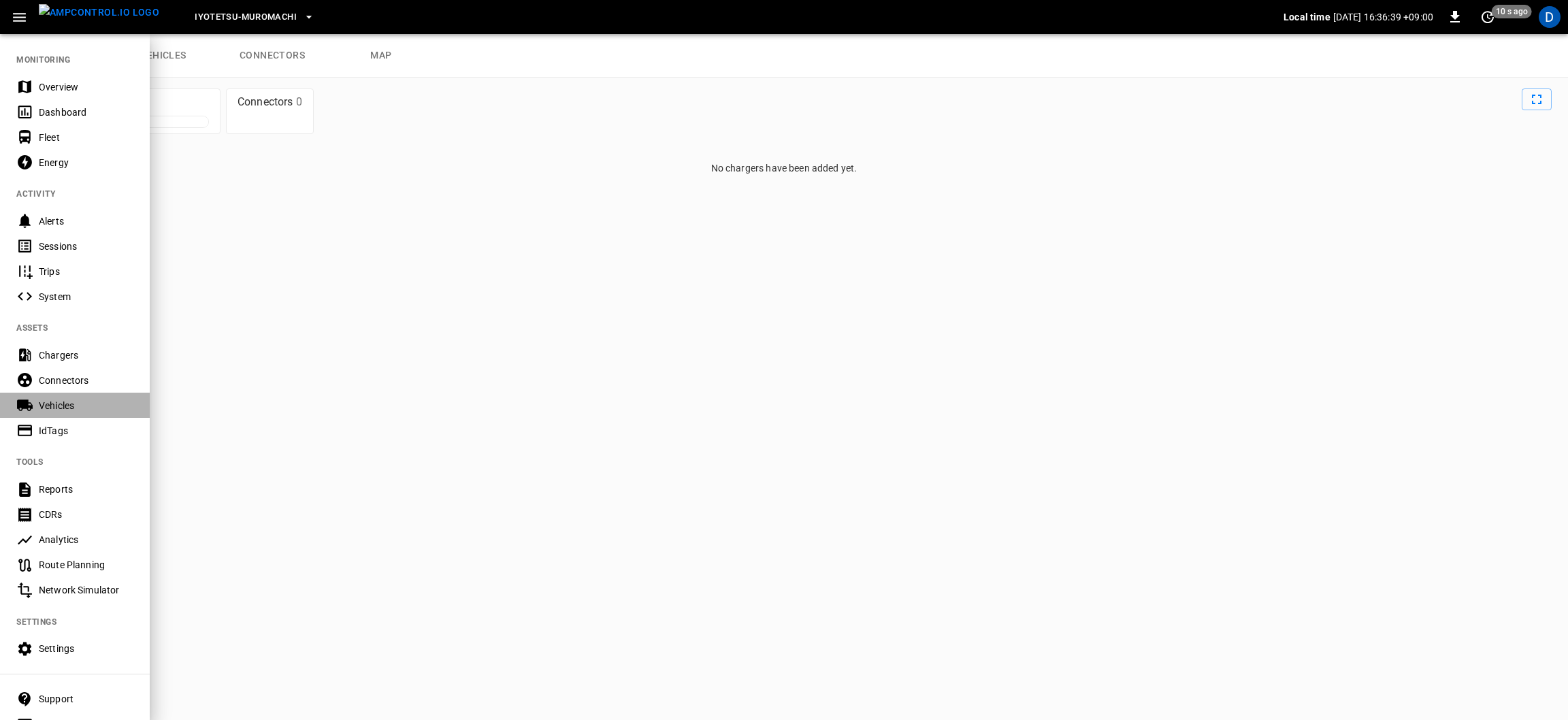
click at [42, 403] on div "Vehicles" at bounding box center [86, 405] width 94 height 14
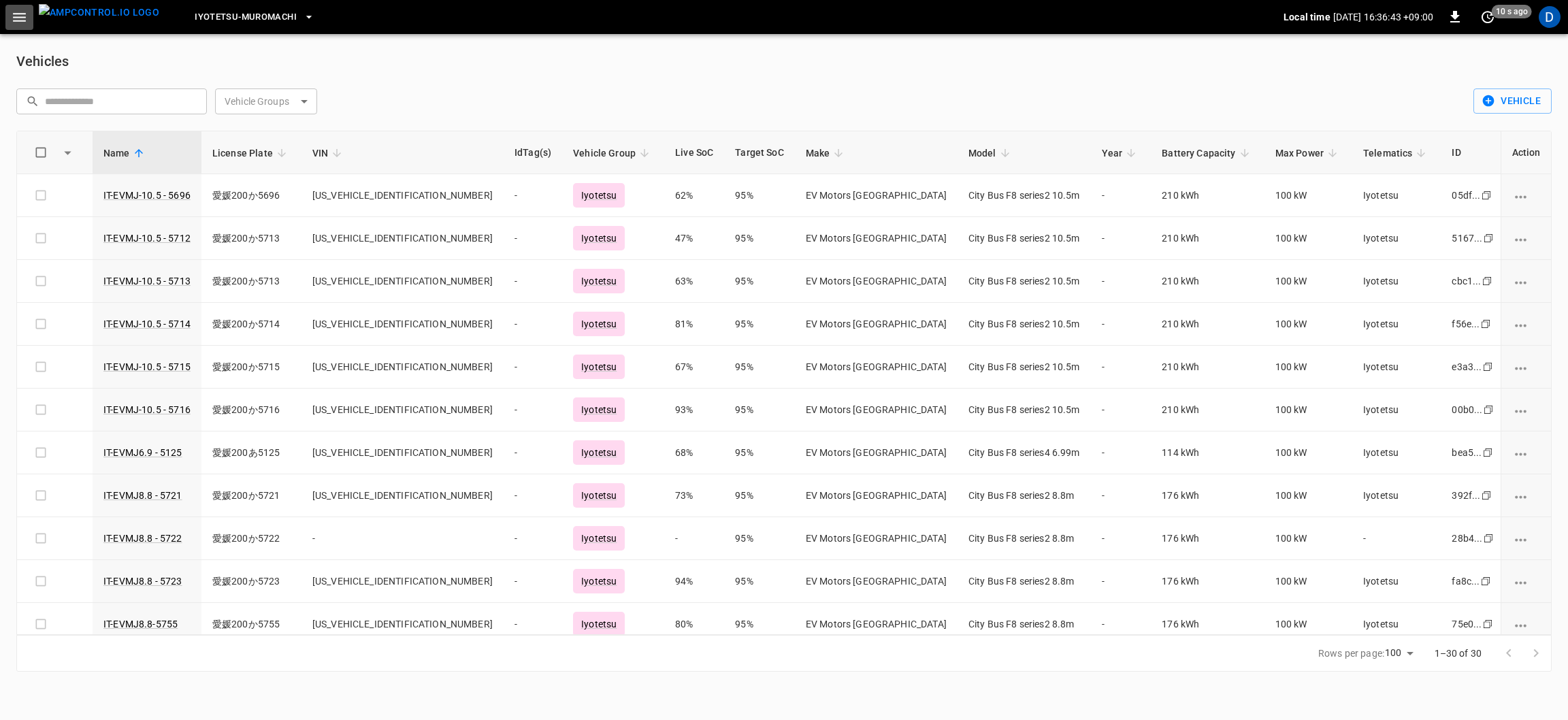
click at [22, 25] on icon "button" at bounding box center [20, 17] width 17 height 17
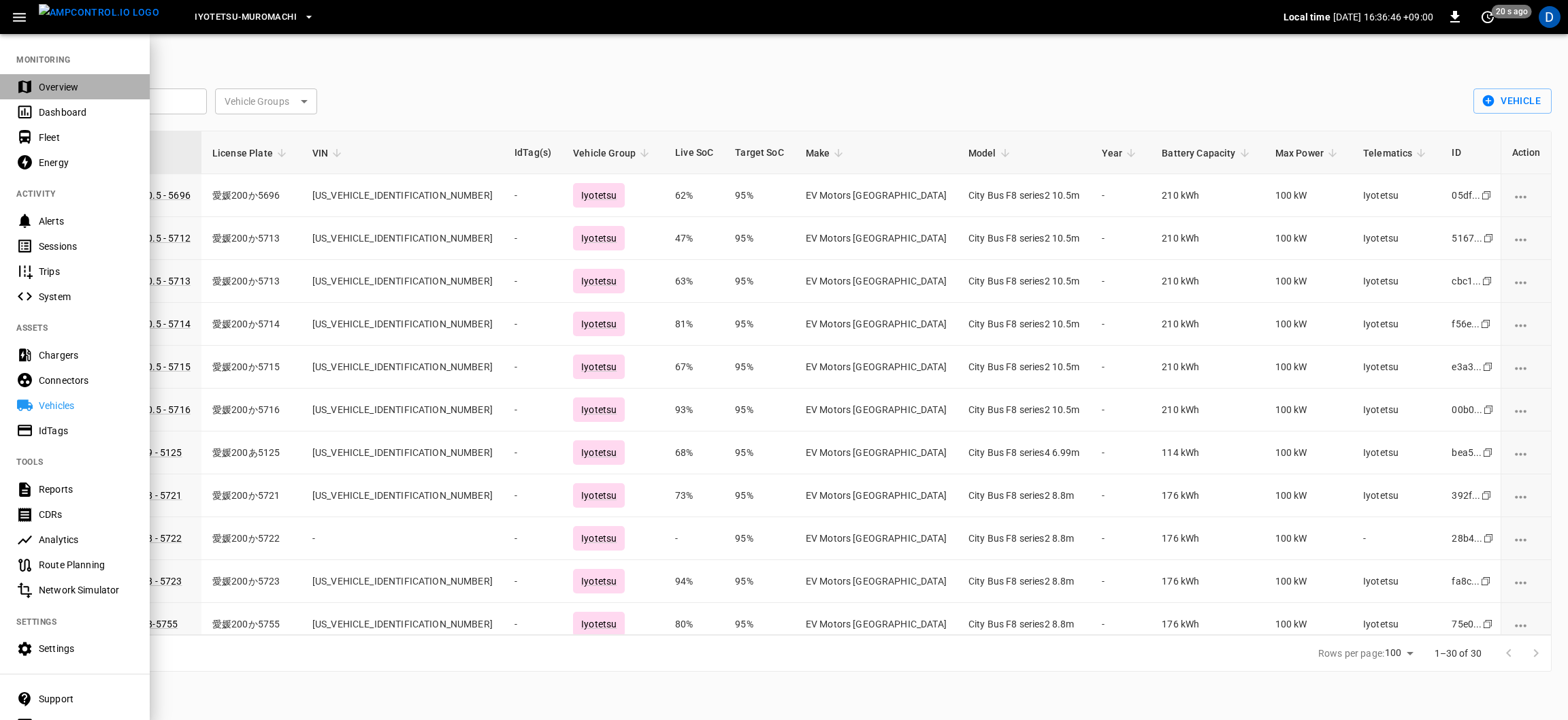
click at [60, 81] on div "Overview" at bounding box center [86, 87] width 94 height 14
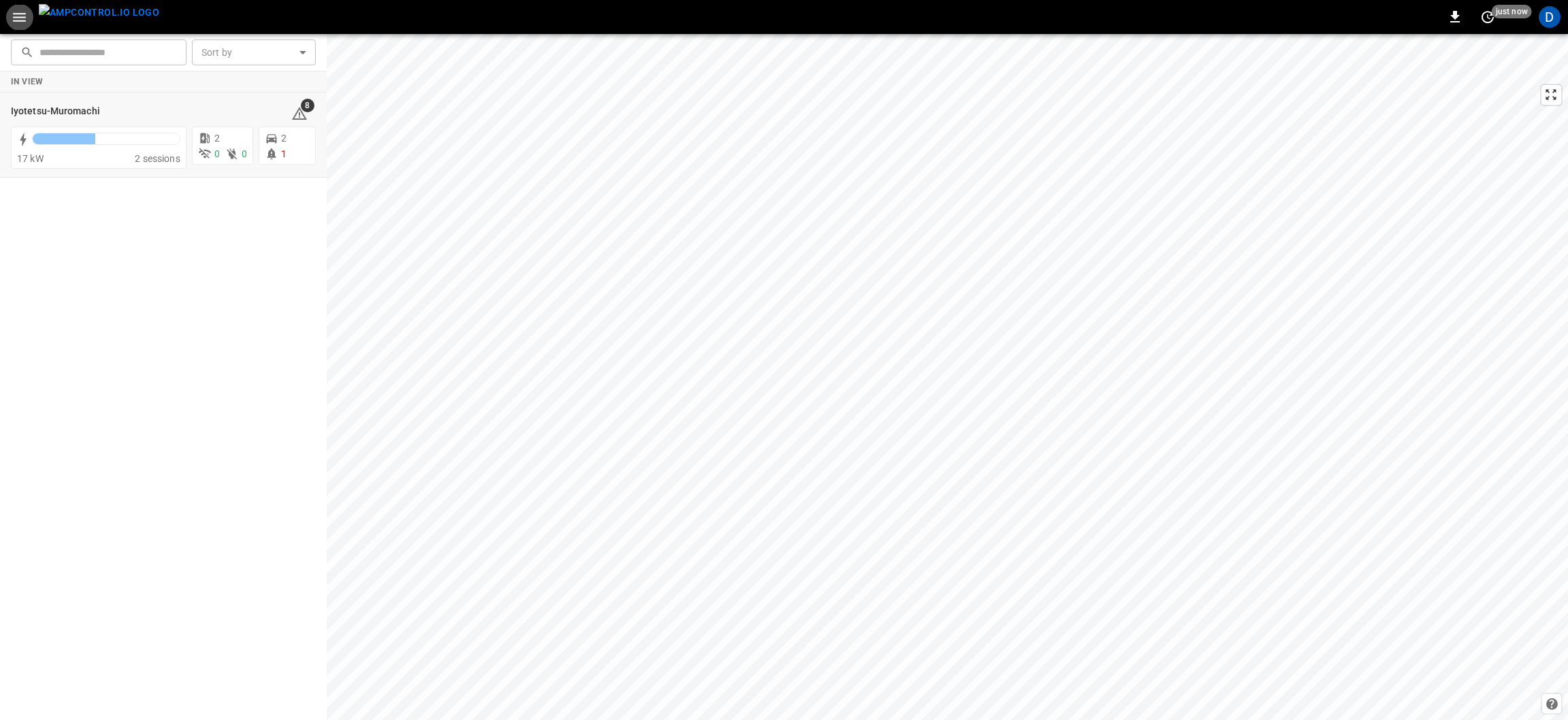
click at [23, 19] on icon "button" at bounding box center [20, 17] width 17 height 17
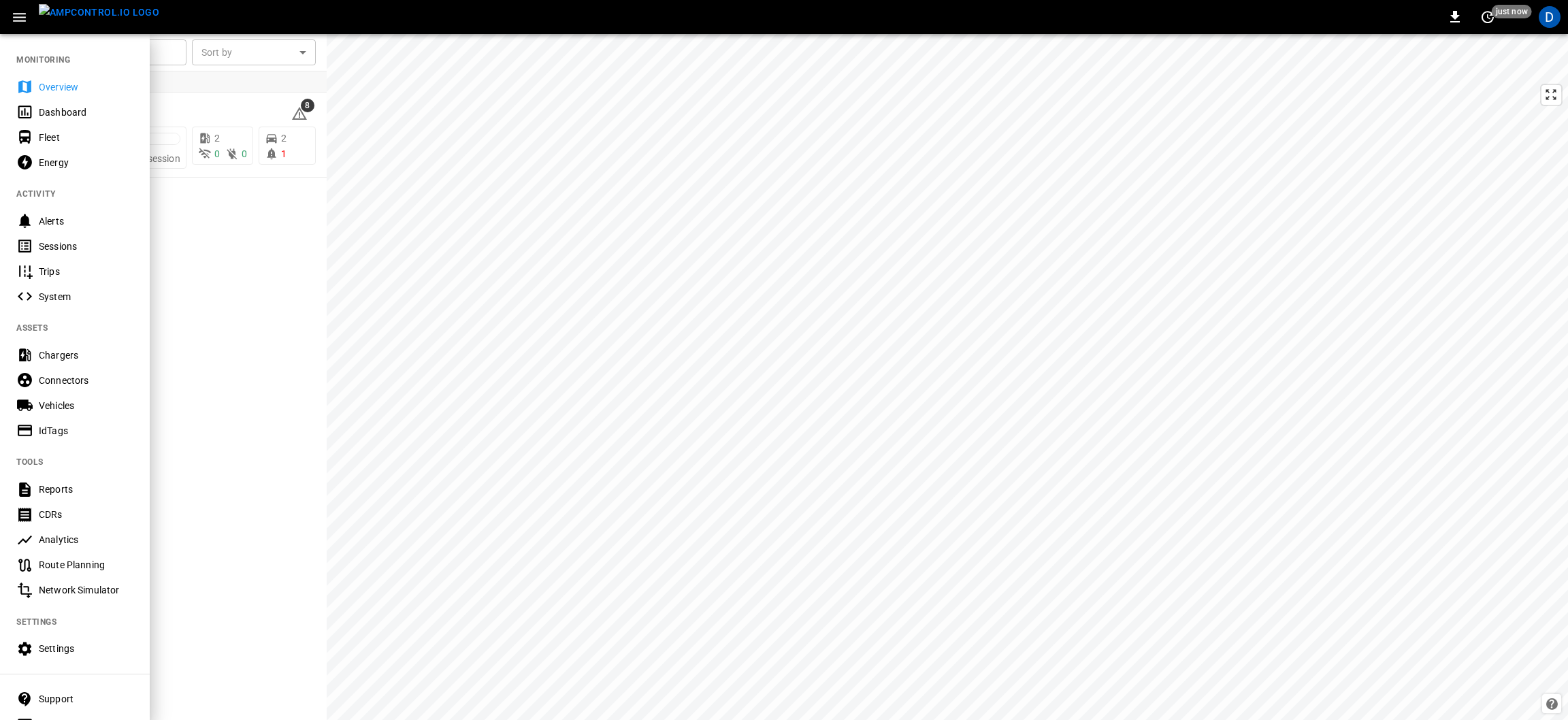
click at [62, 357] on div "Chargers" at bounding box center [86, 355] width 94 height 14
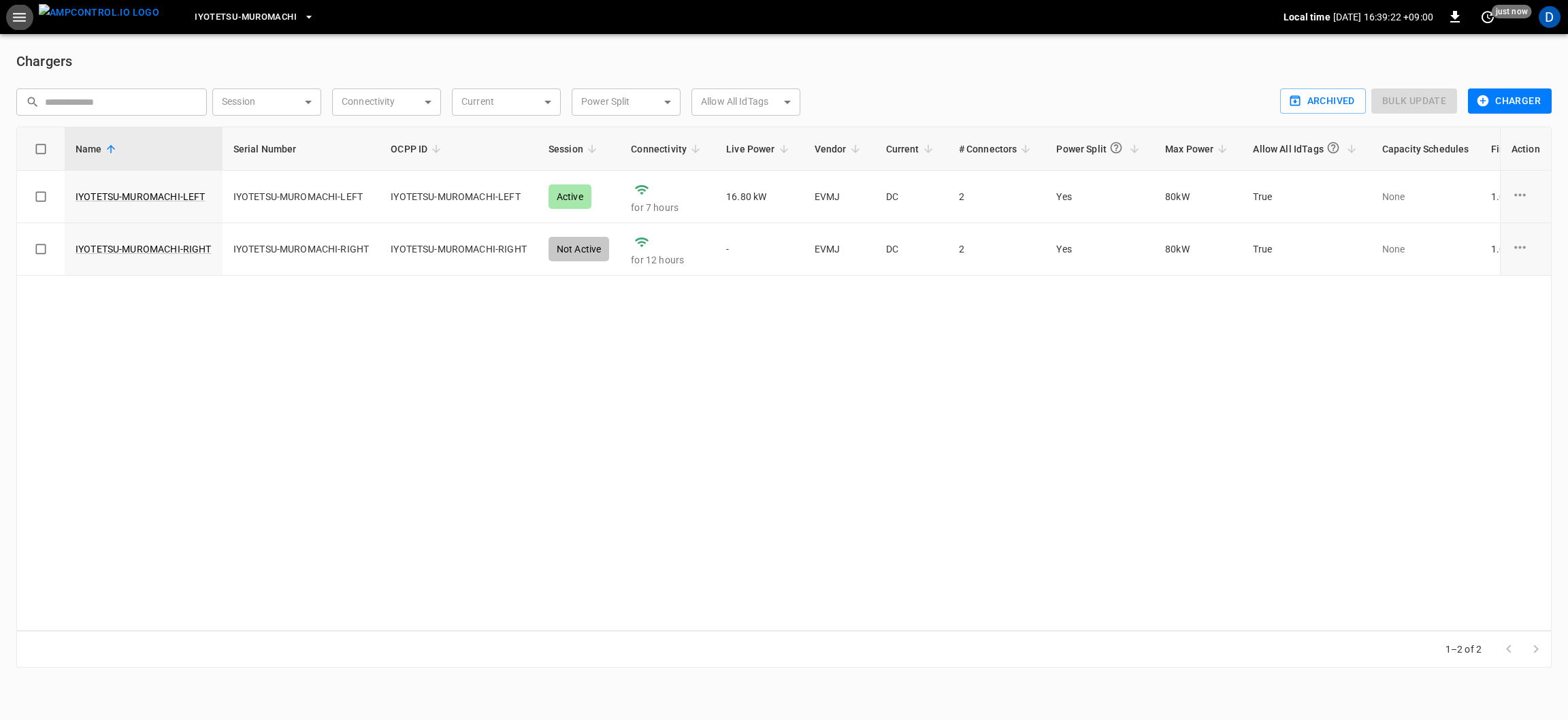
click at [62, 357] on div "Name Serial Number OCPP ID Session Connectivity Live Power Vendor Current # Con…" at bounding box center [783, 379] width 1535 height 504
click at [7, 19] on button "button" at bounding box center [19, 18] width 28 height 26
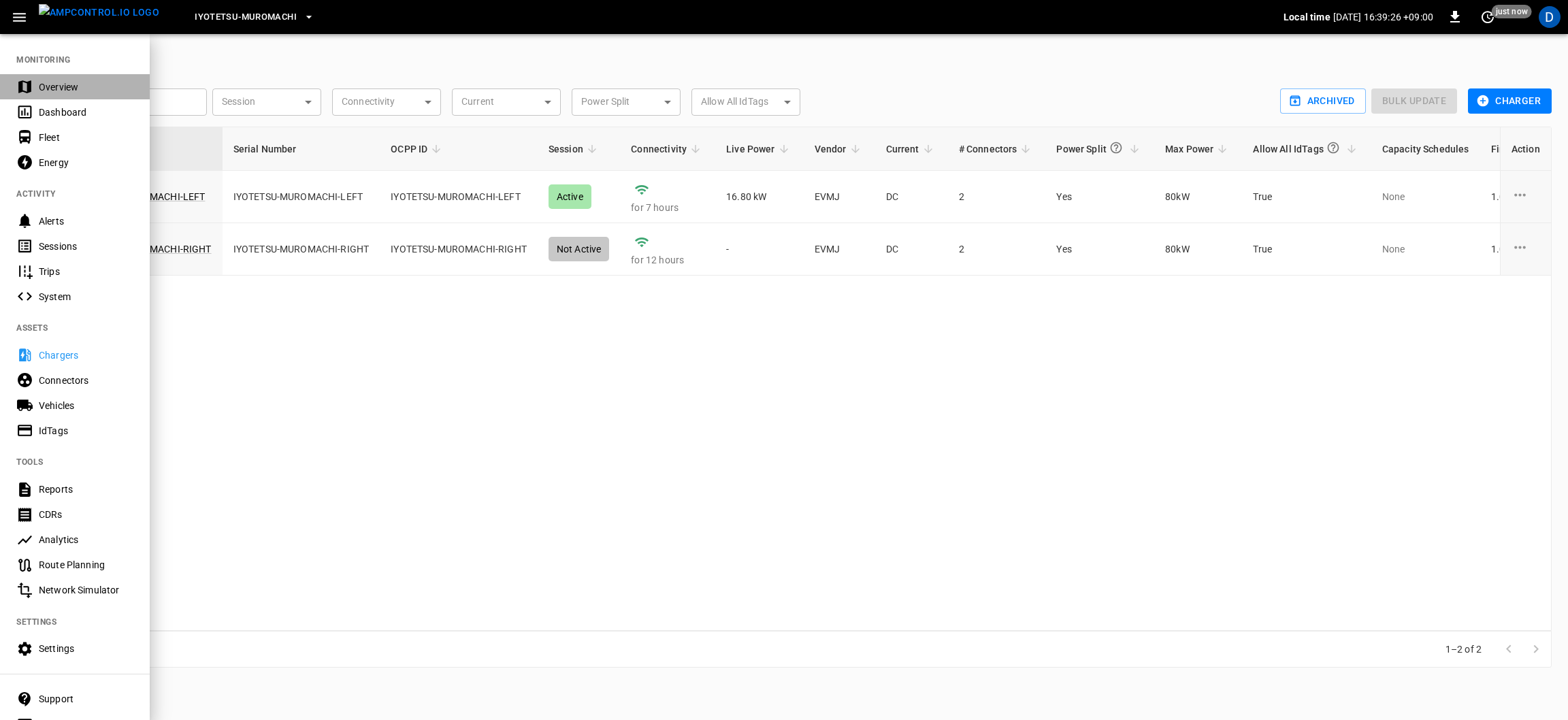
click at [51, 76] on div "Overview" at bounding box center [75, 87] width 150 height 26
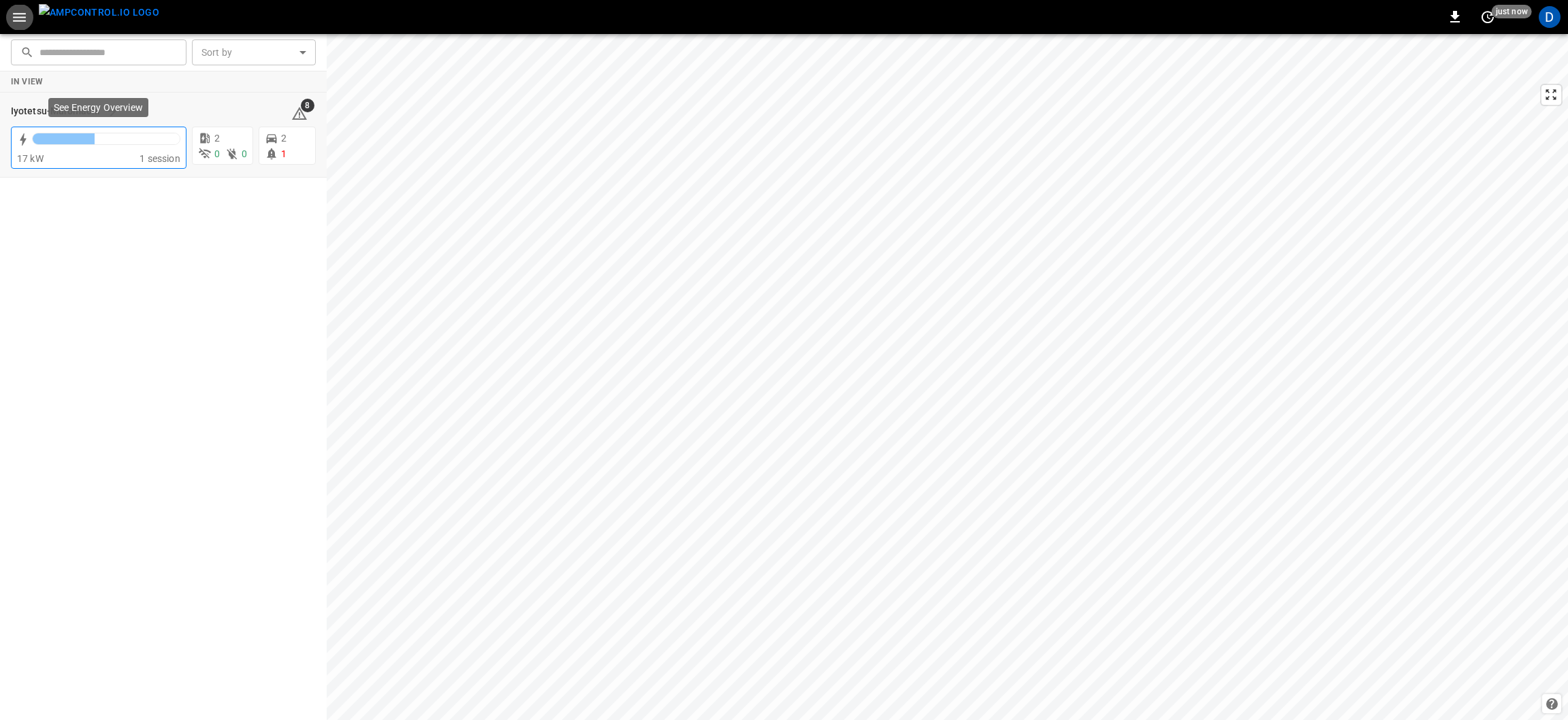
click at [90, 154] on div "17 kW" at bounding box center [78, 158] width 123 height 14
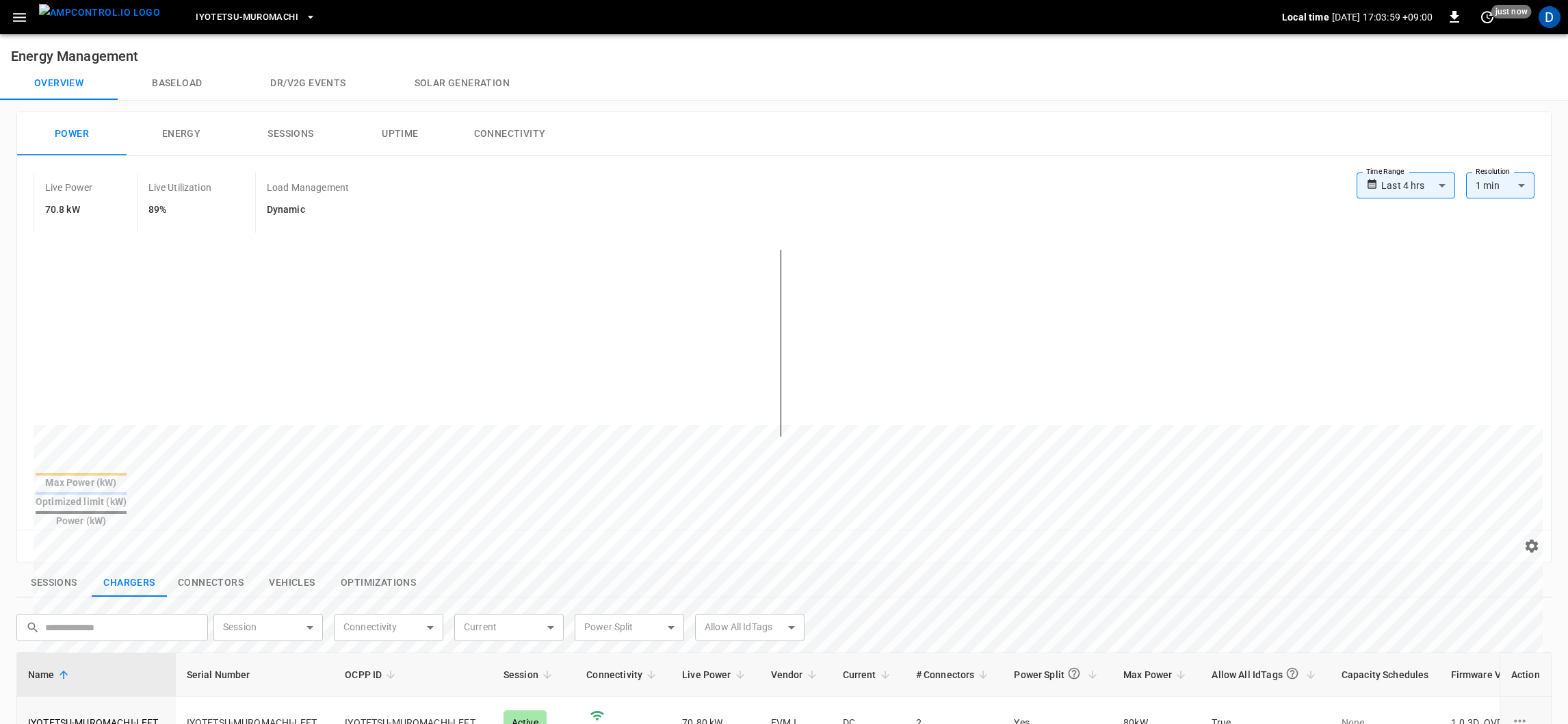
click at [127, 492] on div at bounding box center [81, 493] width 91 height 3
click at [164, 152] on button "Energy" at bounding box center [181, 134] width 110 height 44
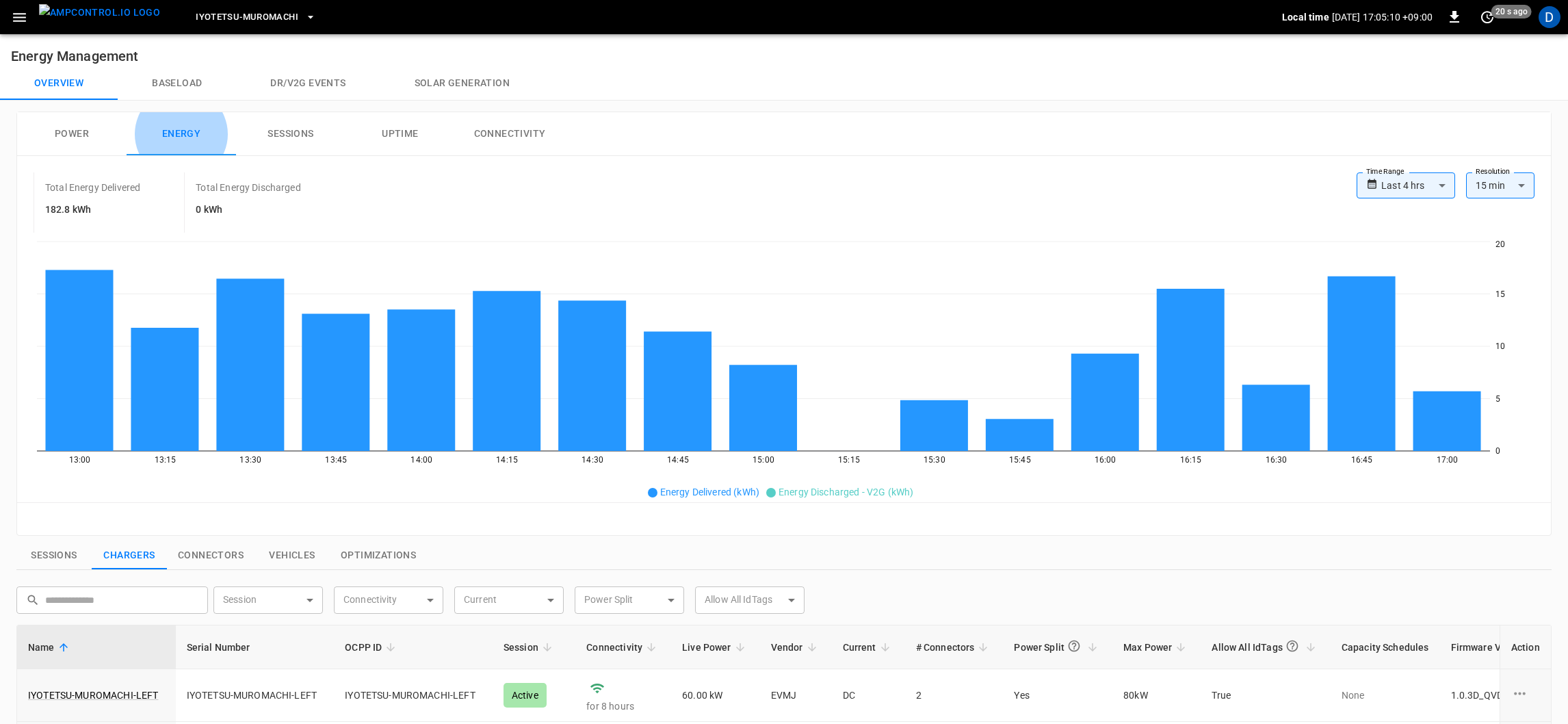
click at [83, 115] on button "Power" at bounding box center [72, 134] width 110 height 44
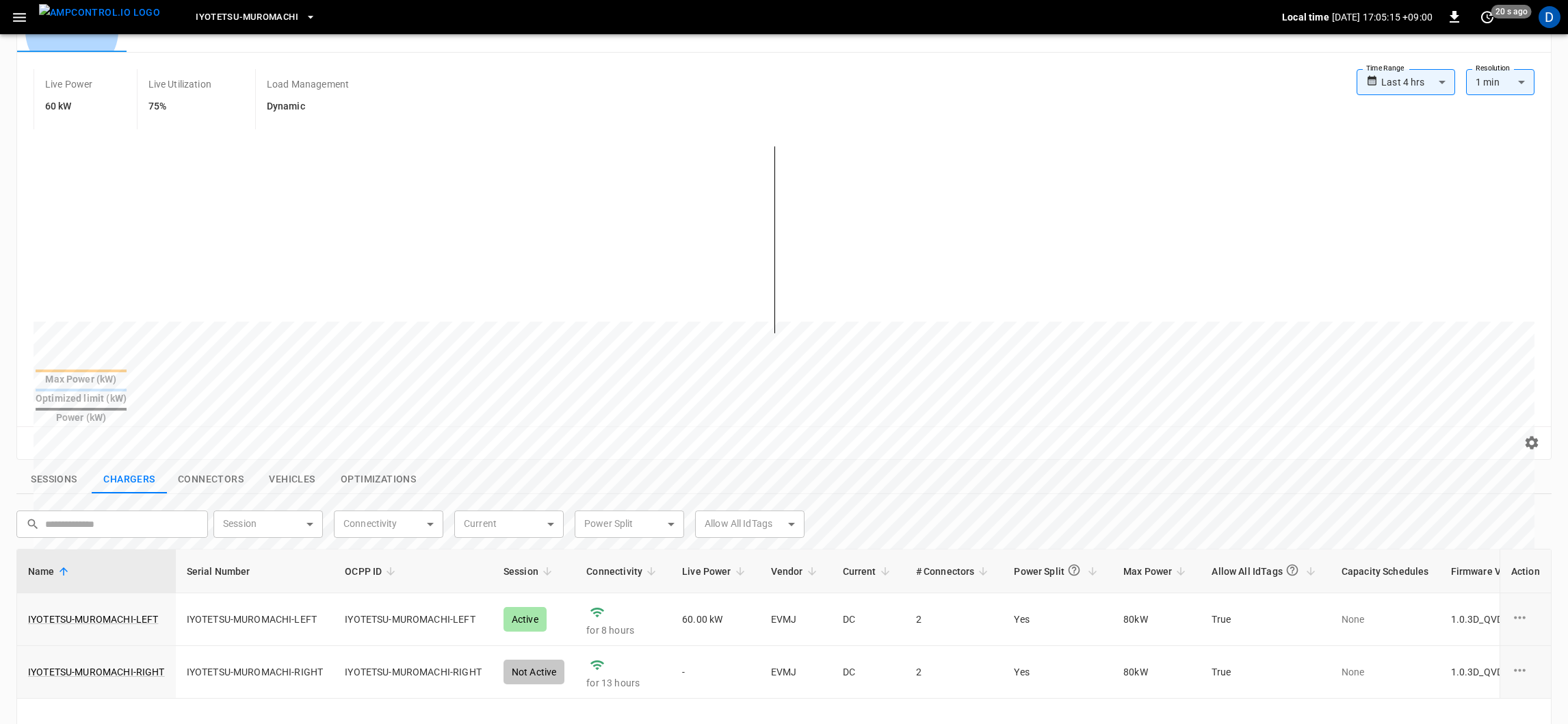
scroll to position [98, 0]
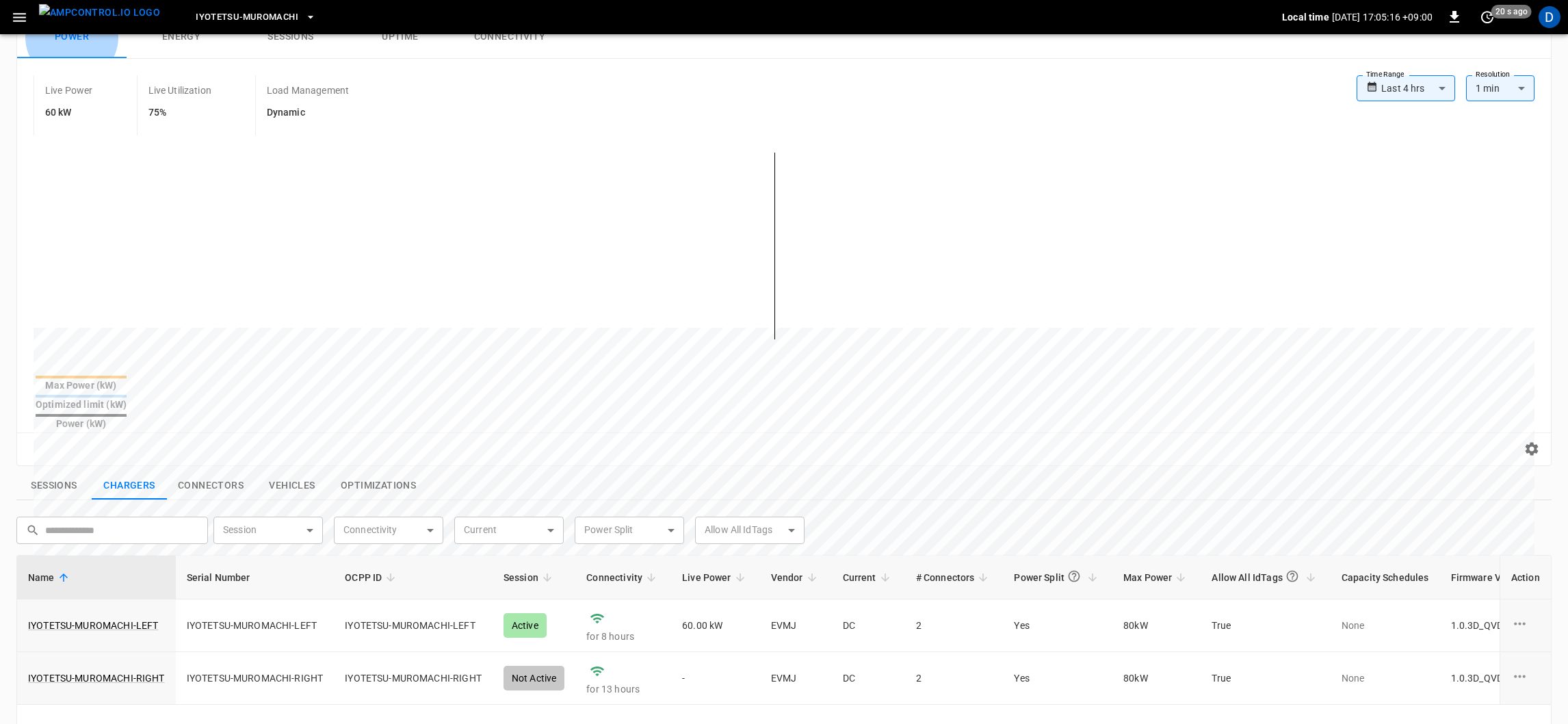
click at [202, 472] on button "Connectors" at bounding box center [211, 486] width 87 height 29
click at [214, 472] on button "Connectors" at bounding box center [211, 486] width 87 height 29
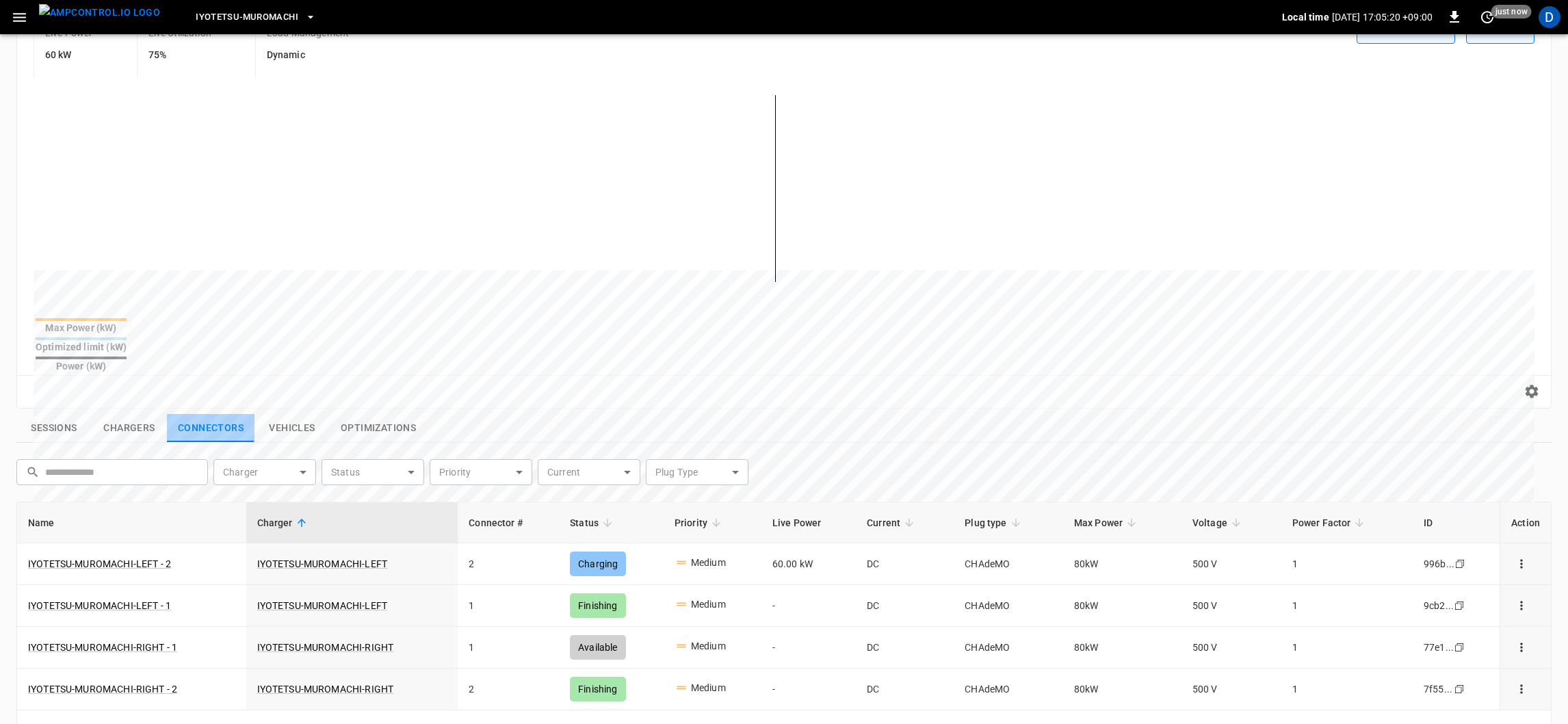
scroll to position [136, 0]
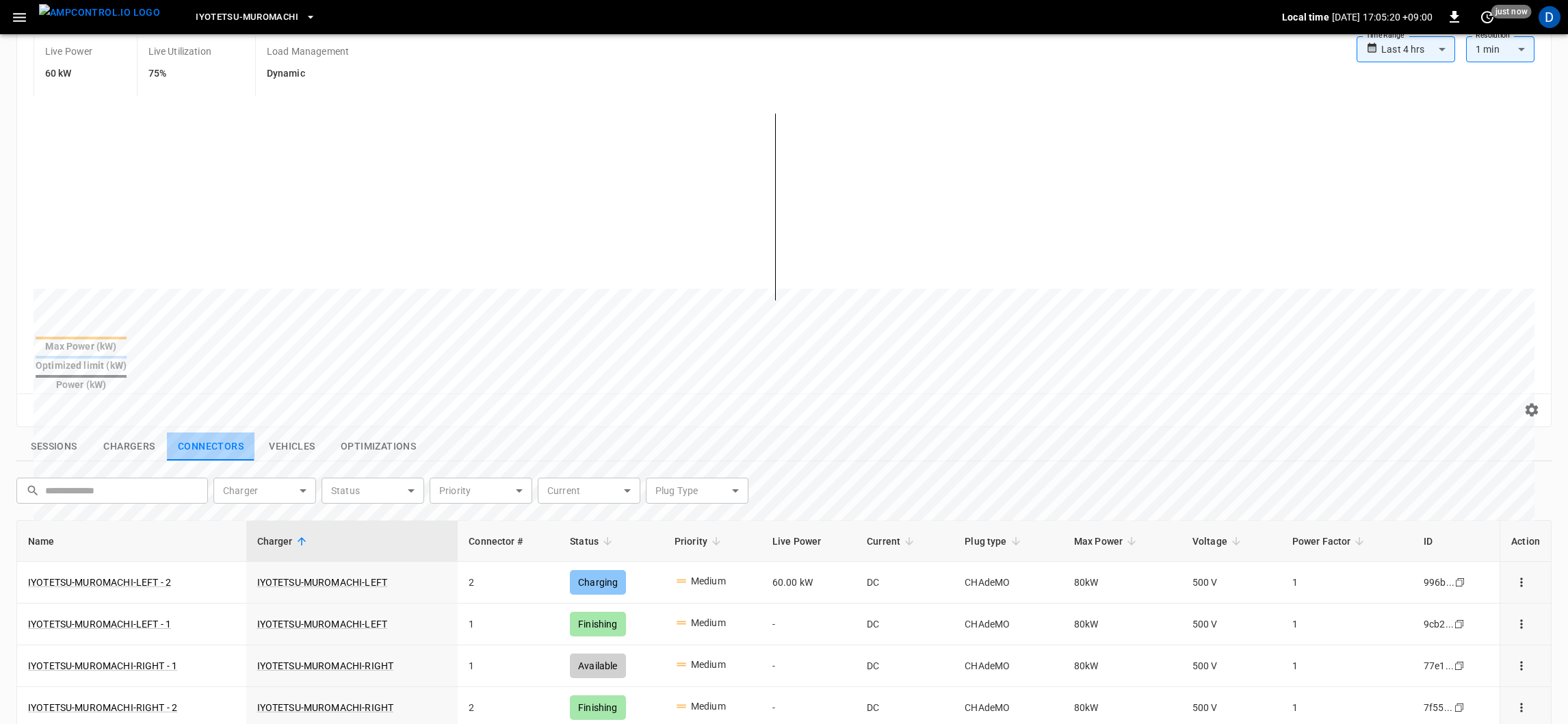
click at [748, 523] on div at bounding box center [758, 616] width 1450 height 187
click at [299, 432] on button "Vehicles" at bounding box center [292, 447] width 75 height 29
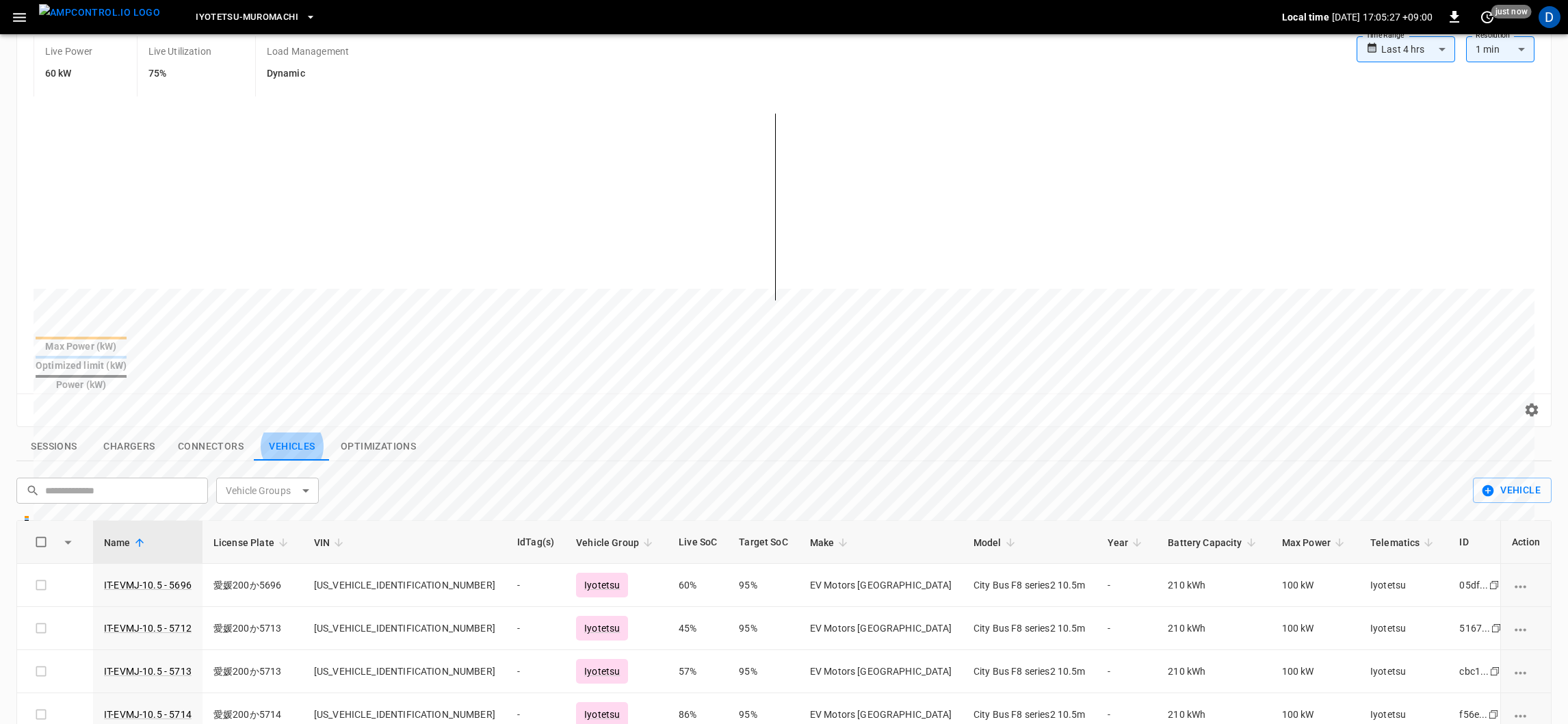
click at [208, 432] on button "Connectors" at bounding box center [211, 447] width 87 height 29
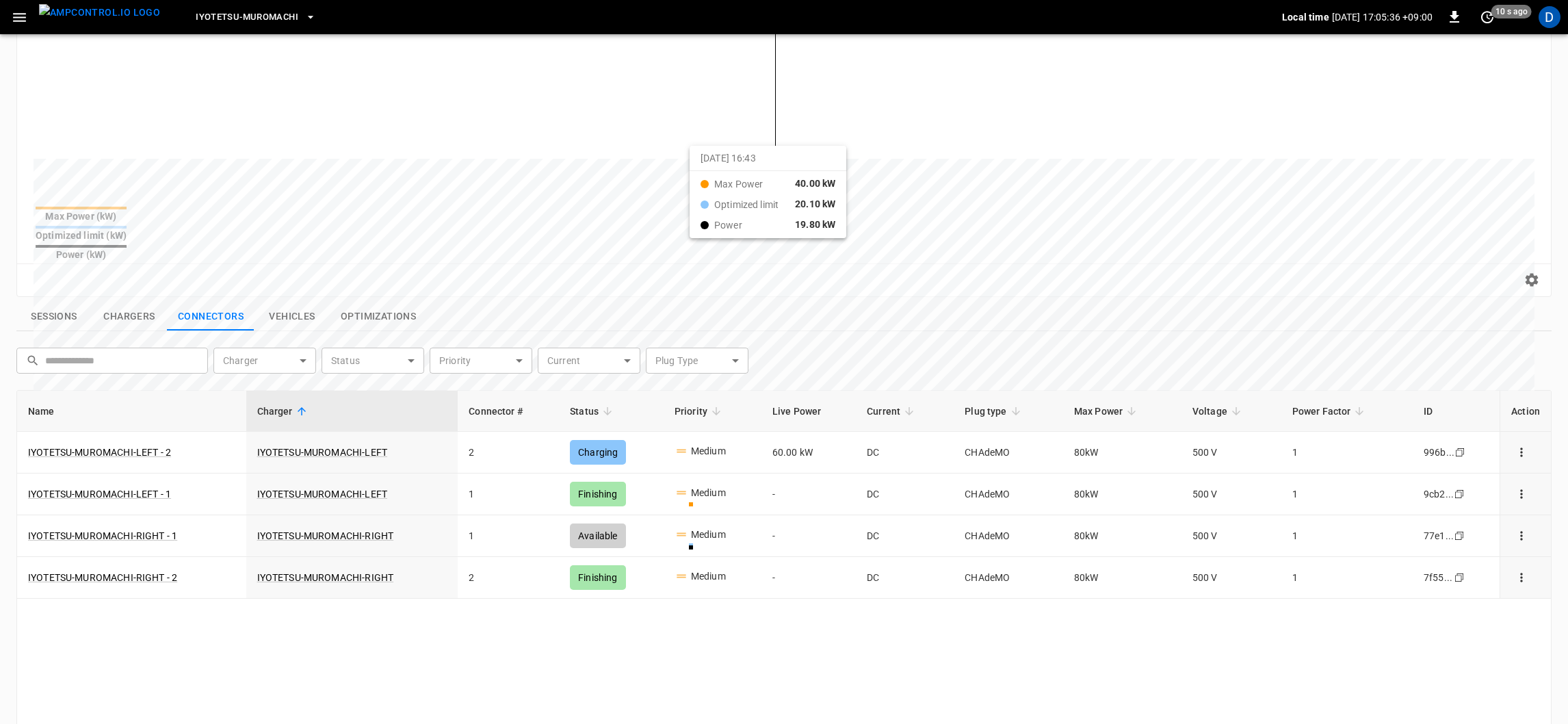
scroll to position [182, 0]
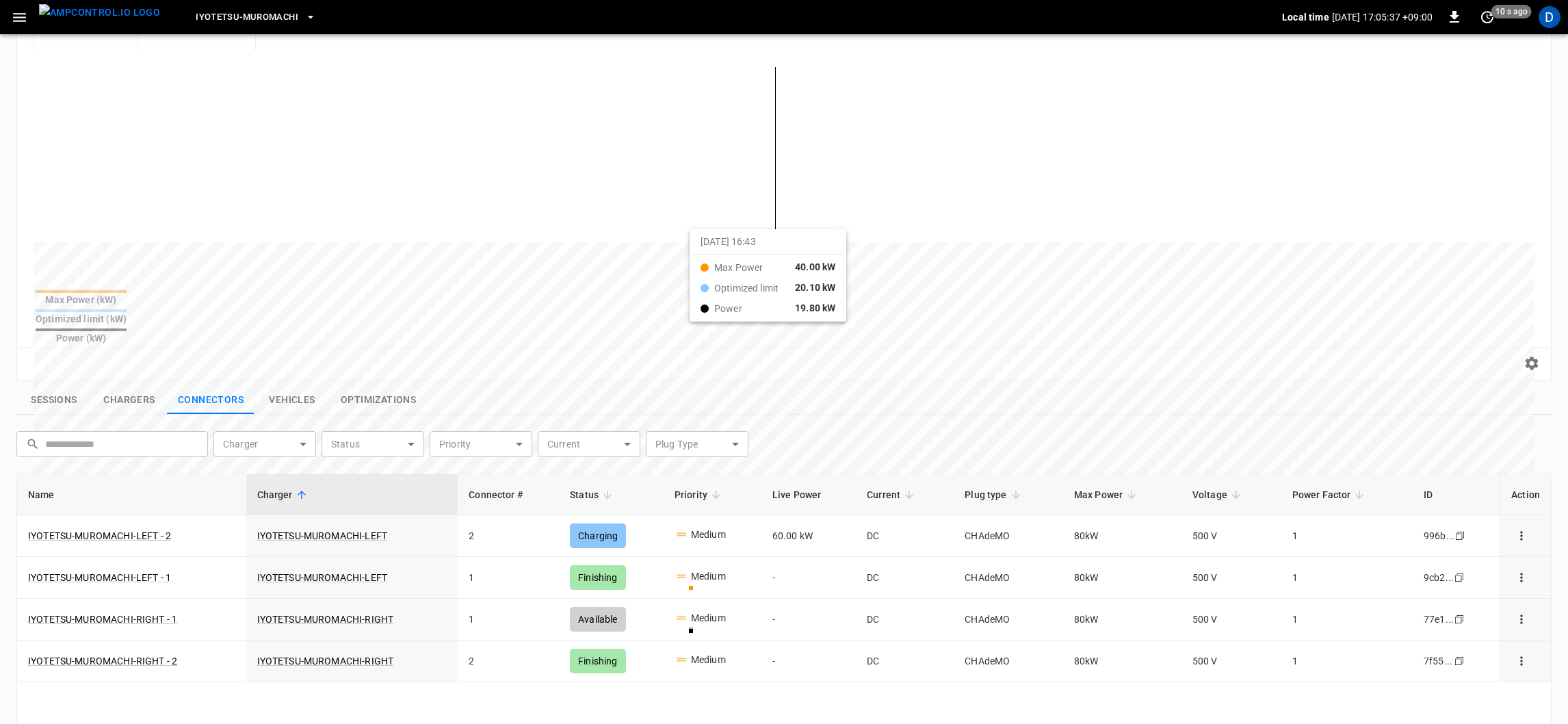
click at [305, 386] on button "Vehicles" at bounding box center [292, 401] width 75 height 29
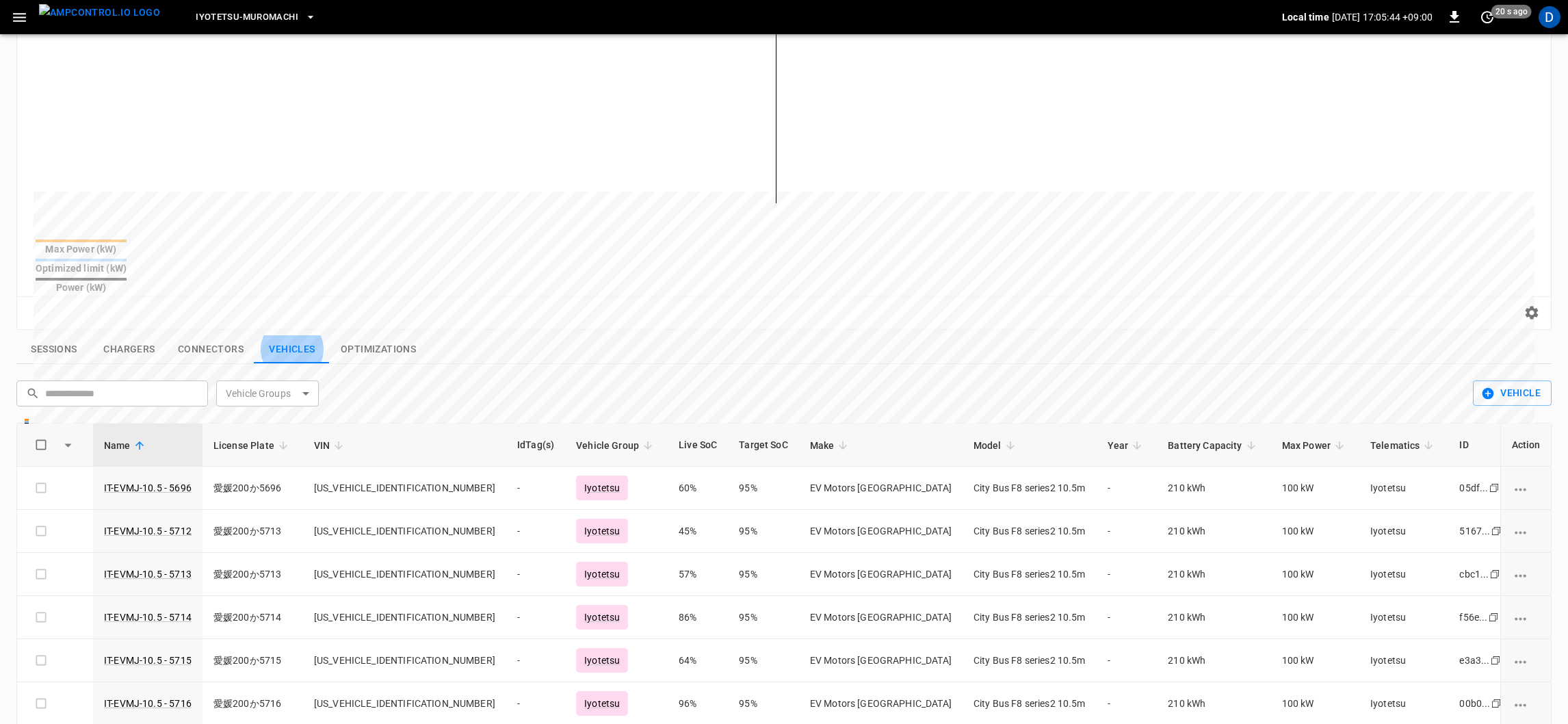
scroll to position [0, 0]
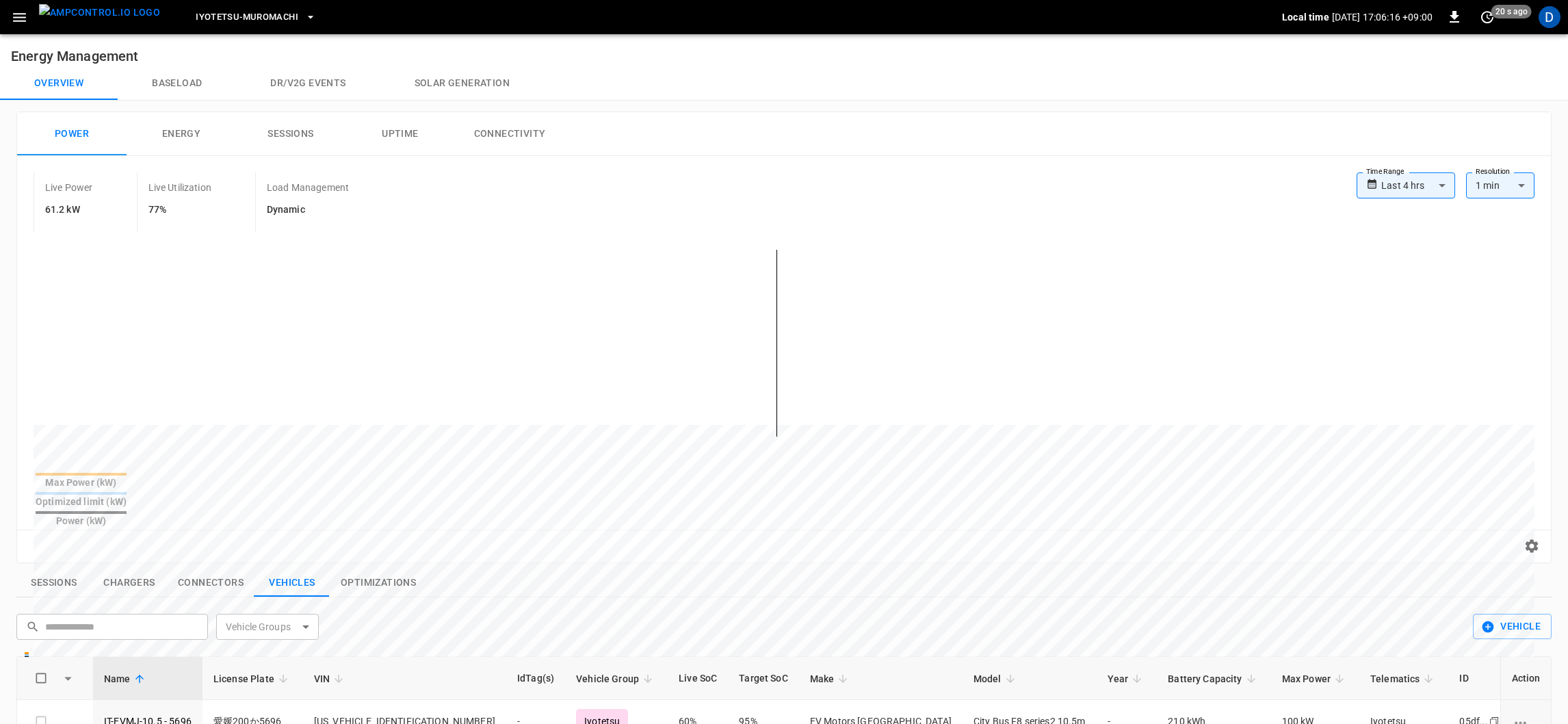
click at [300, 125] on button "Sessions" at bounding box center [291, 134] width 110 height 44
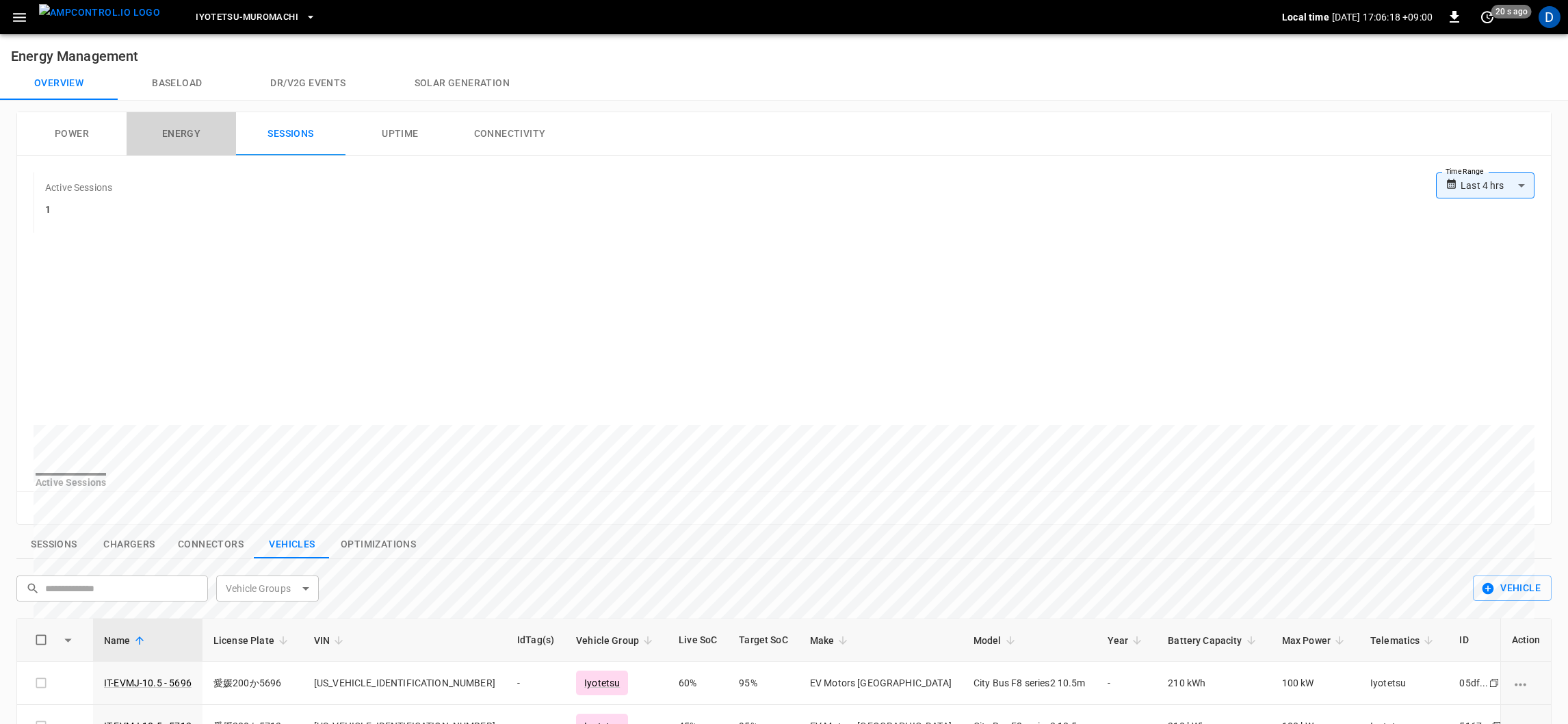
click at [160, 151] on button "Energy" at bounding box center [181, 134] width 110 height 44
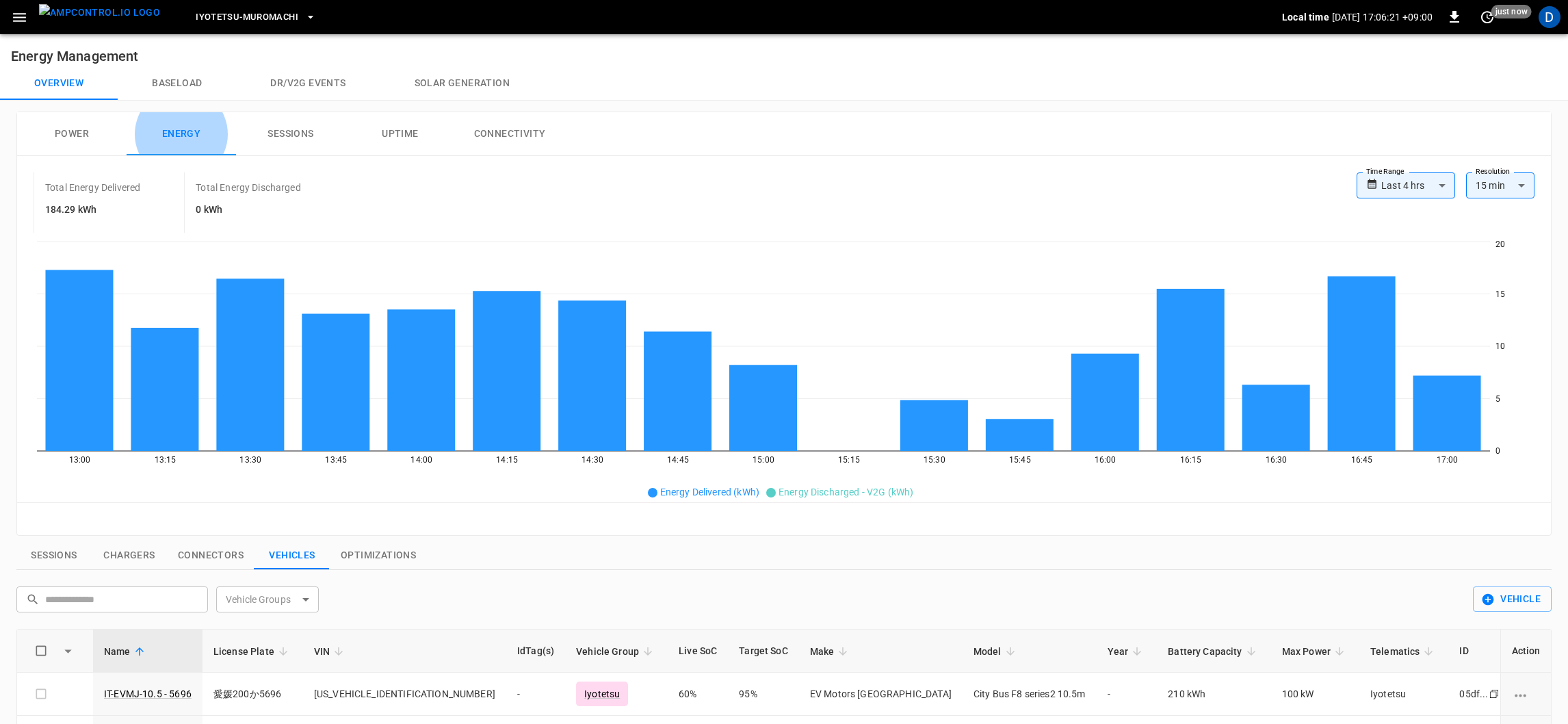
click at [160, 151] on button "Energy" at bounding box center [181, 134] width 110 height 44
click at [75, 140] on button "Power" at bounding box center [72, 134] width 110 height 44
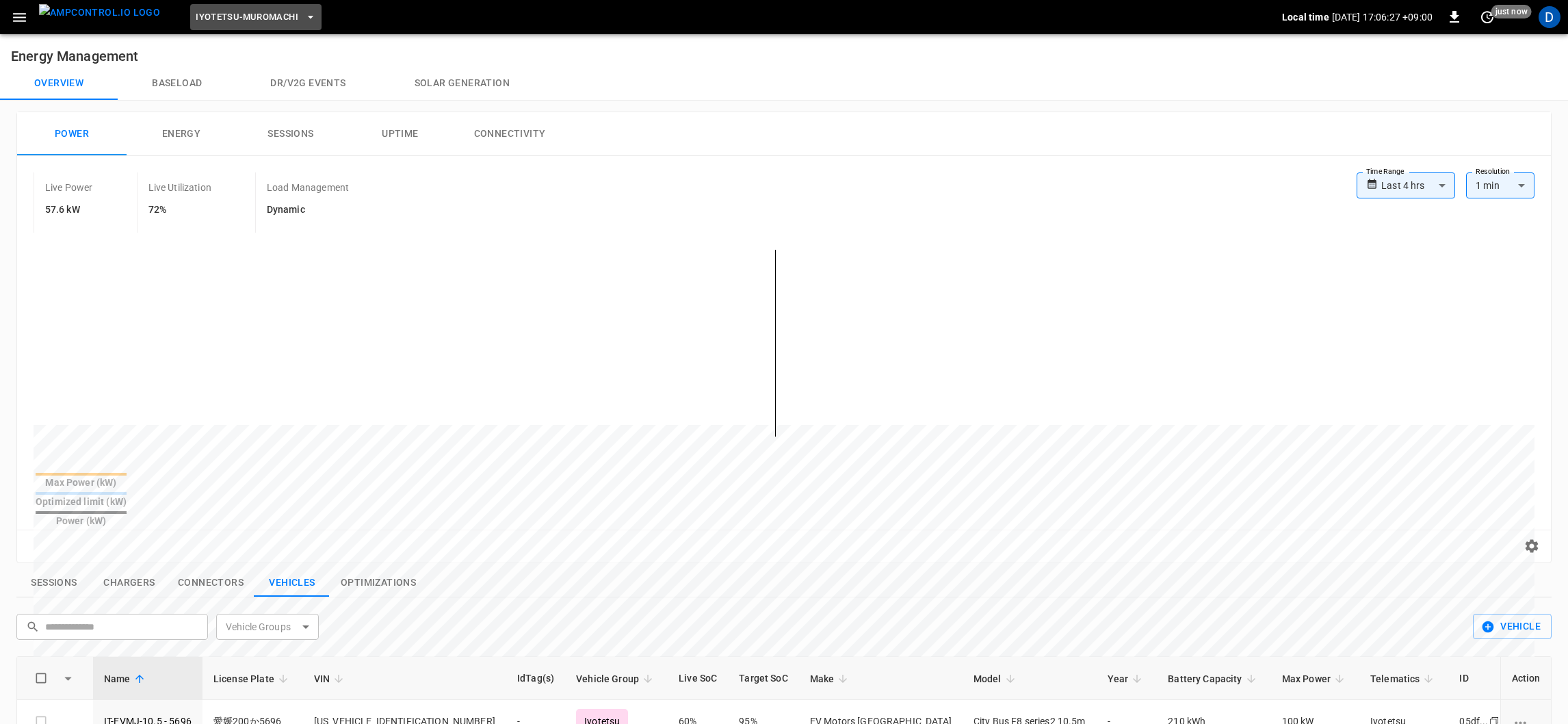
click at [217, 9] on span "Iyotetsu-Muromachi" at bounding box center [247, 17] width 103 height 15
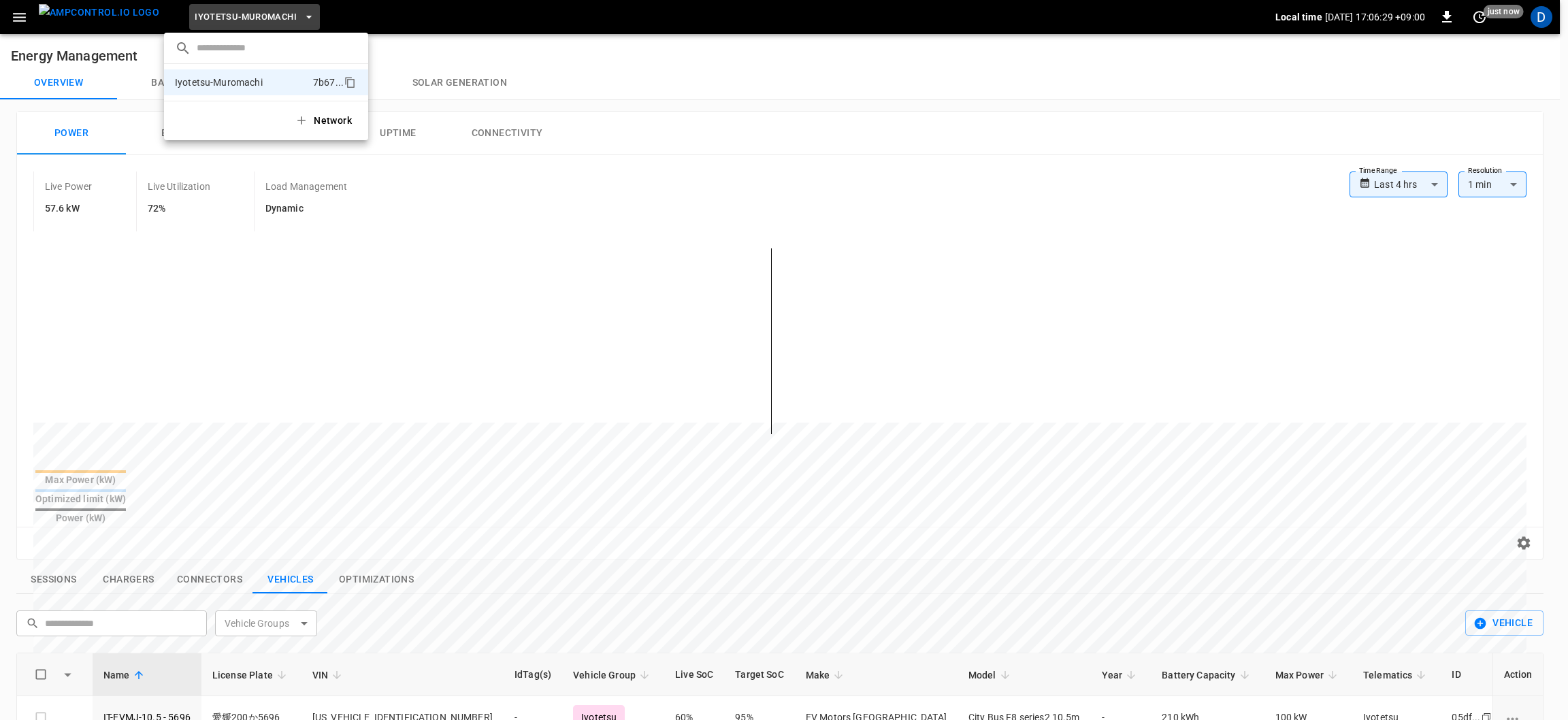
click at [17, 16] on div at bounding box center [784, 360] width 1568 height 720
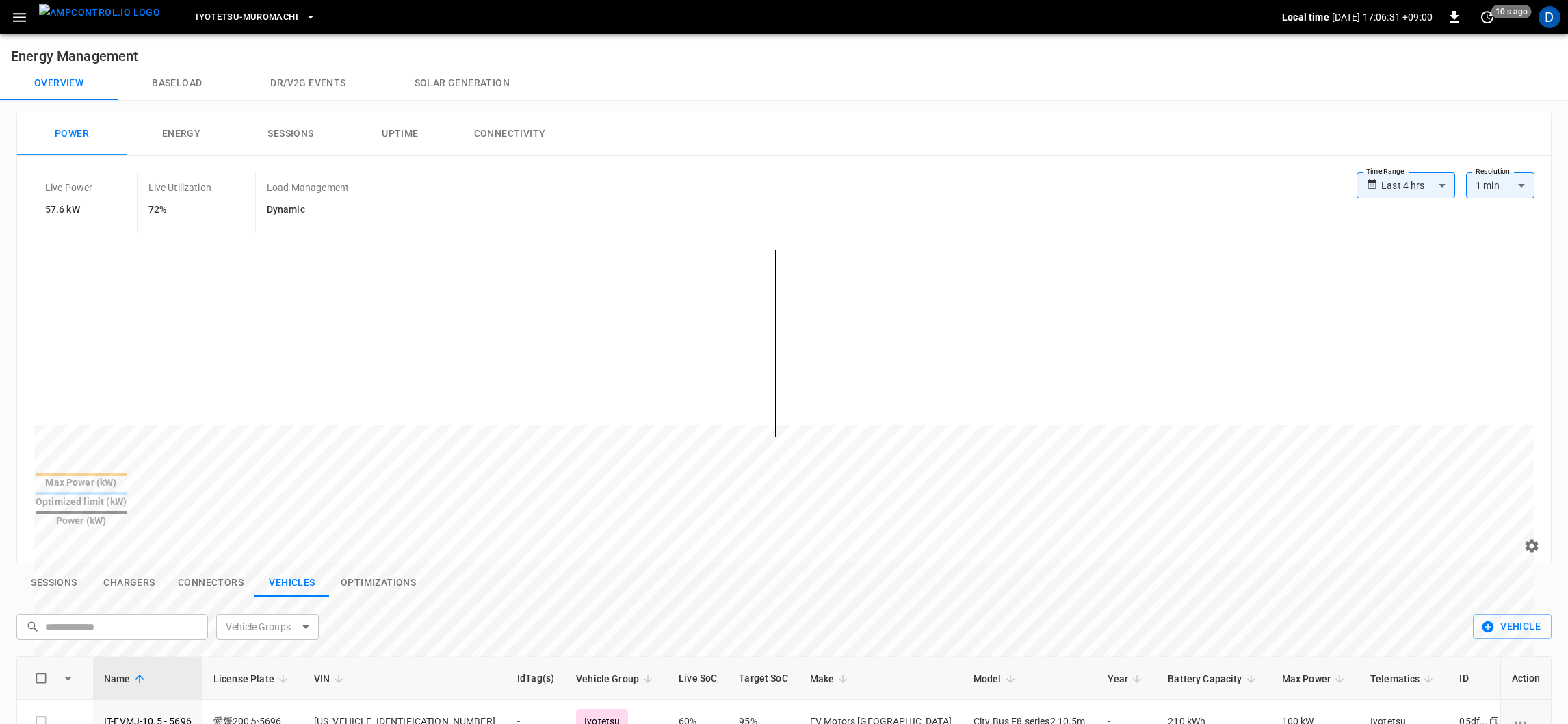
click at [17, 16] on icon "button" at bounding box center [19, 17] width 13 height 9
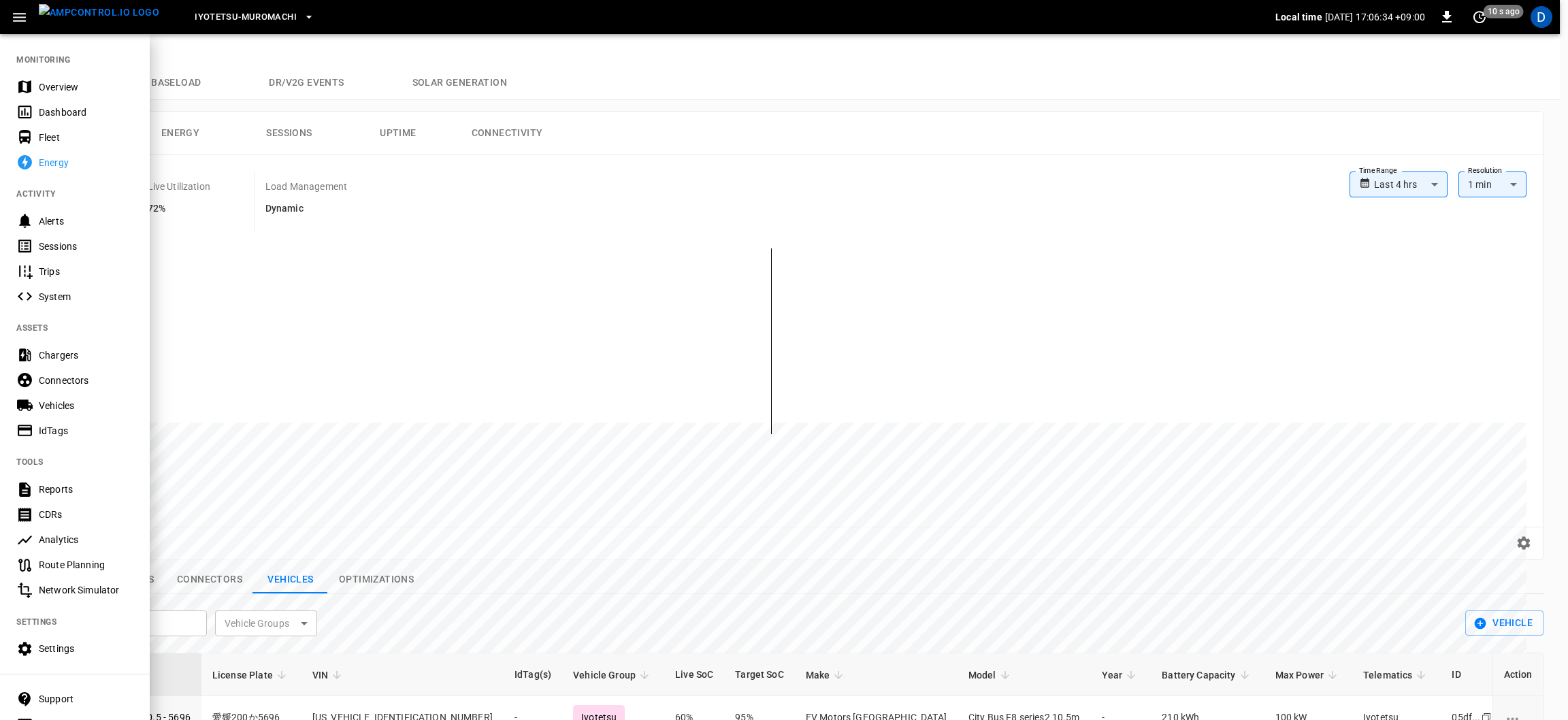
click at [217, 40] on div at bounding box center [784, 360] width 1568 height 720
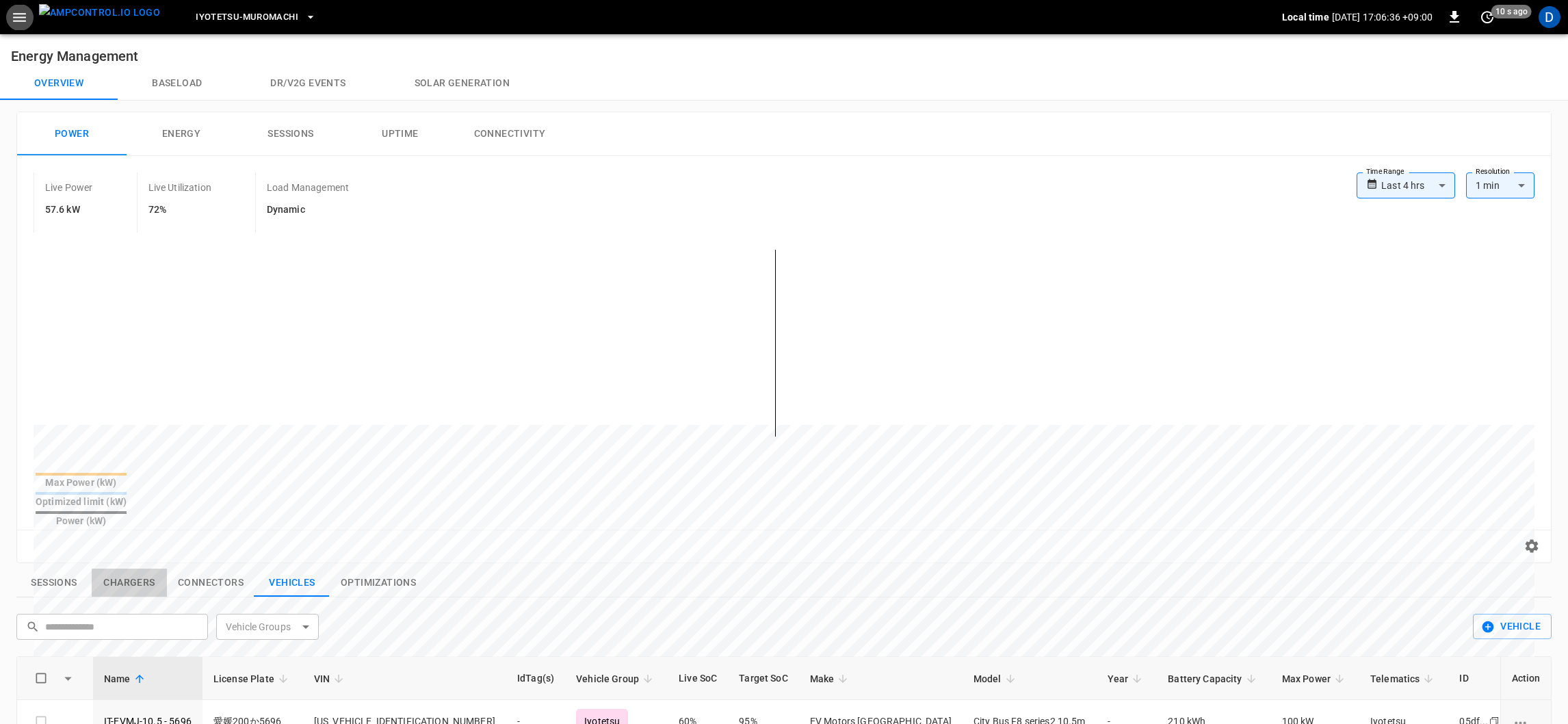
click at [124, 568] on button "Chargers" at bounding box center [129, 583] width 75 height 29
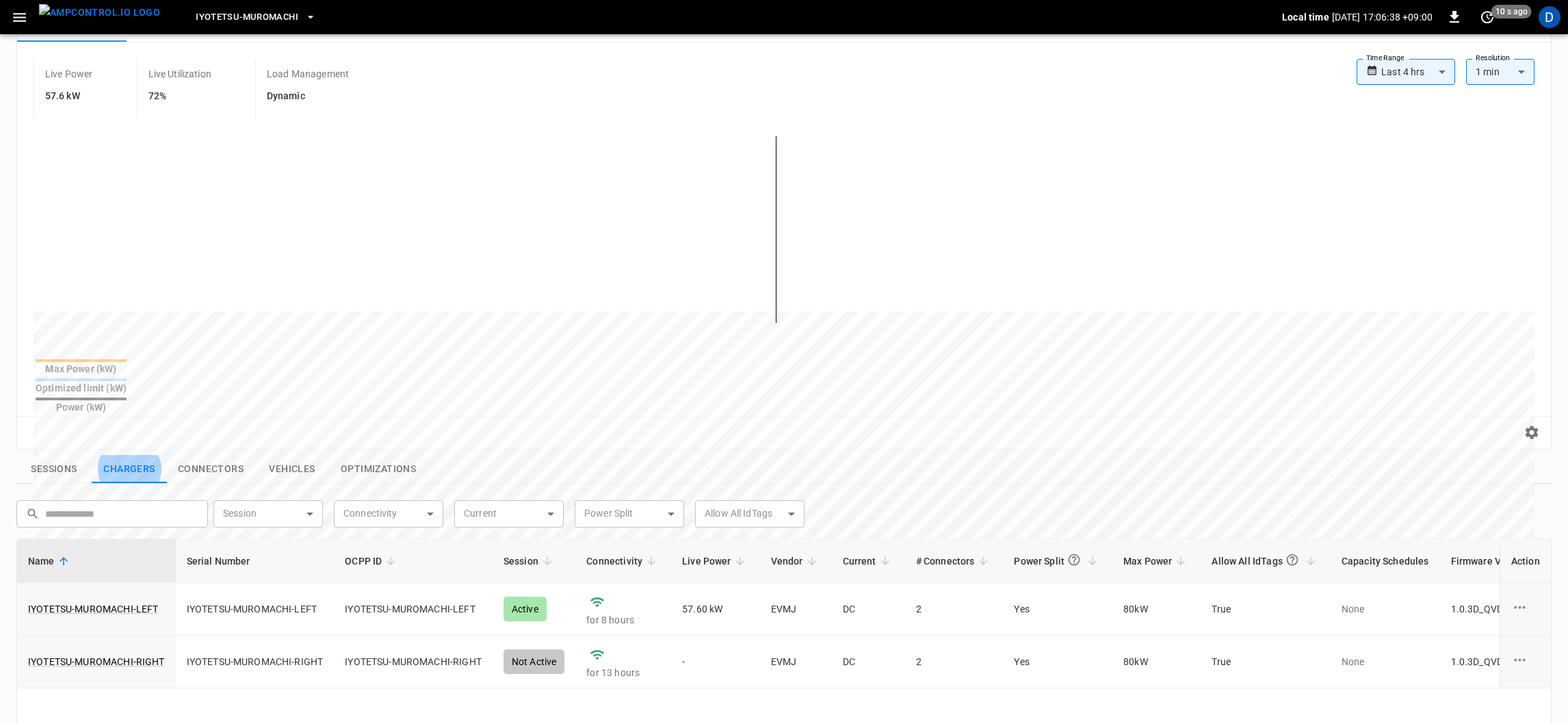
scroll to position [152, 0]
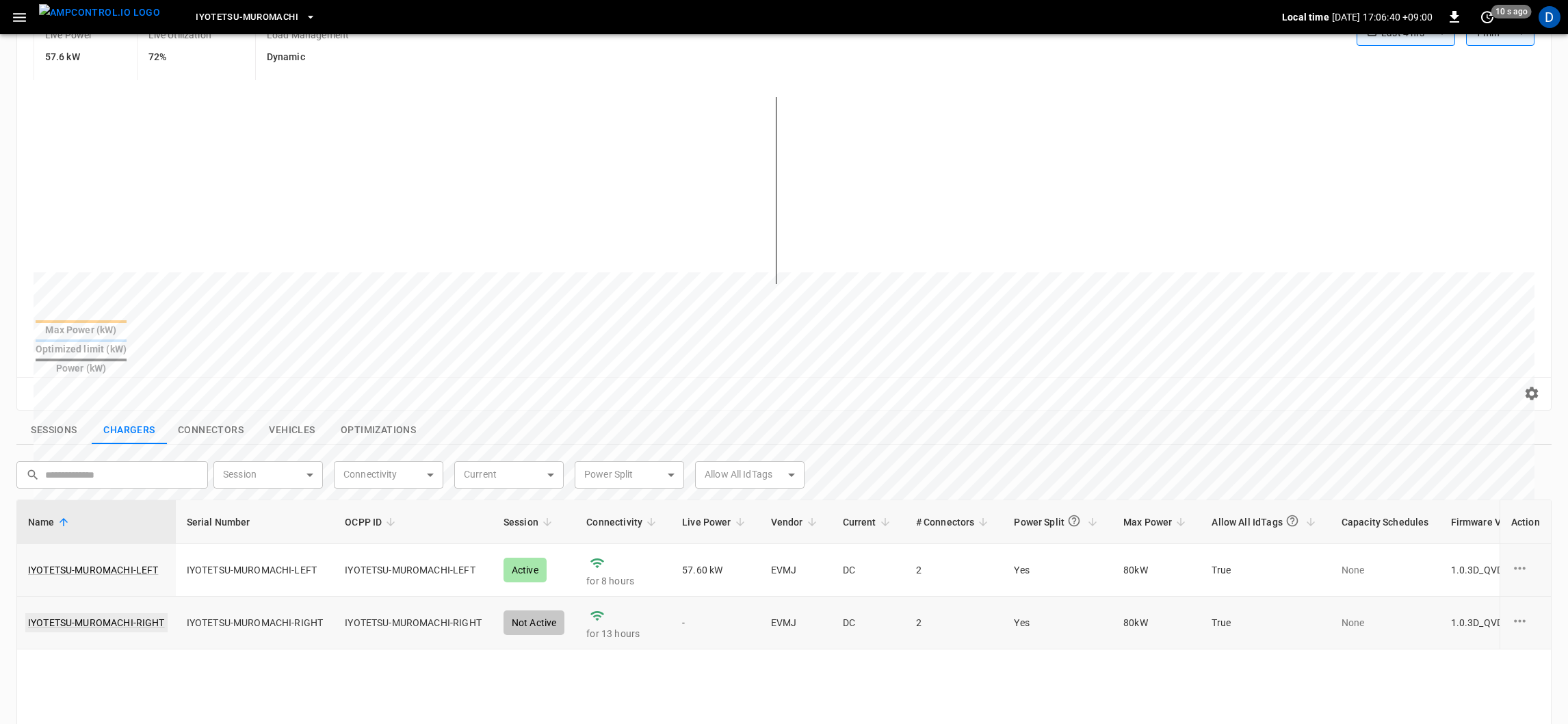
click at [114, 613] on link "IYOTETSU-MUROMACHI-RIGHT" at bounding box center [97, 622] width 142 height 19
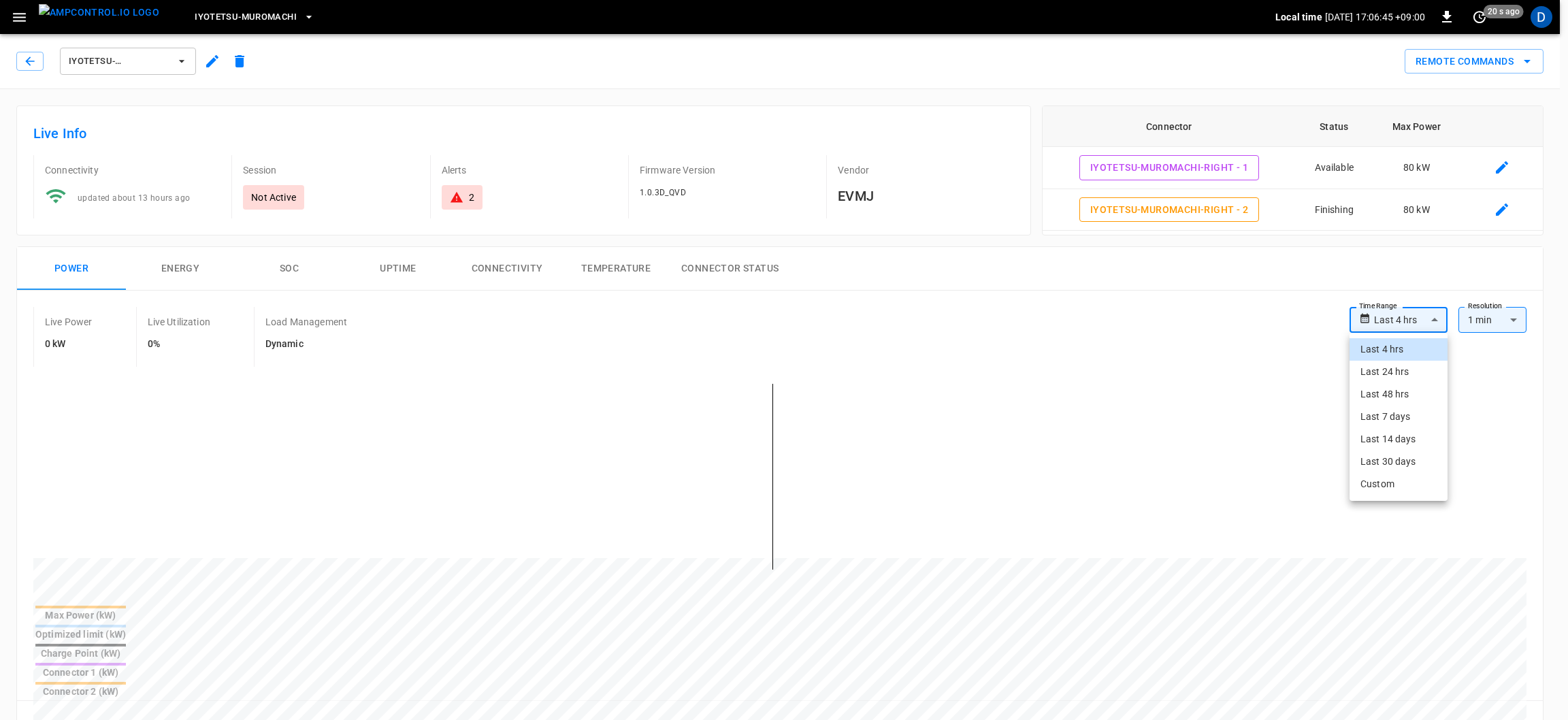
click at [1389, 317] on body "**********" at bounding box center [784, 703] width 1568 height 1407
click at [1265, 298] on div at bounding box center [784, 360] width 1568 height 720
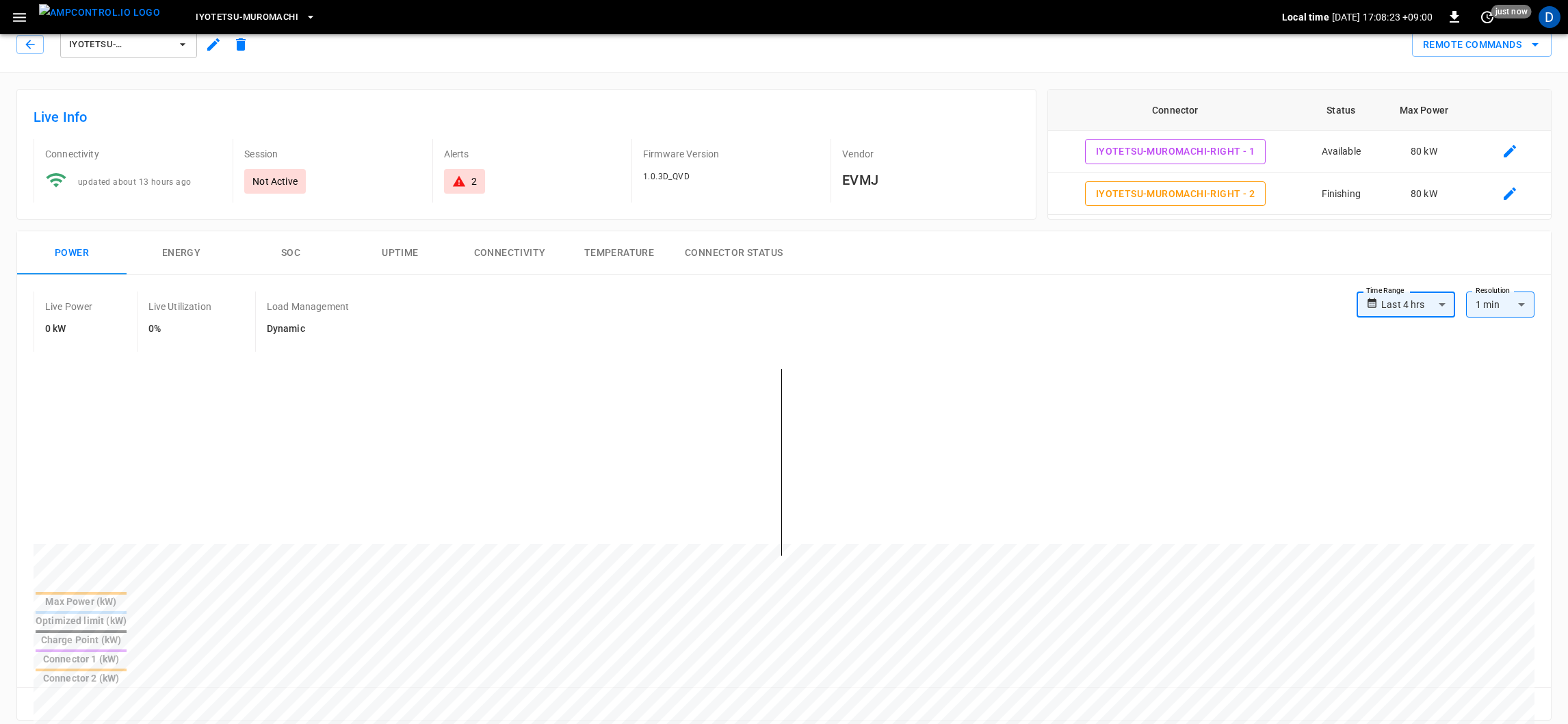
scroll to position [29, 0]
